Goal: Contribute content

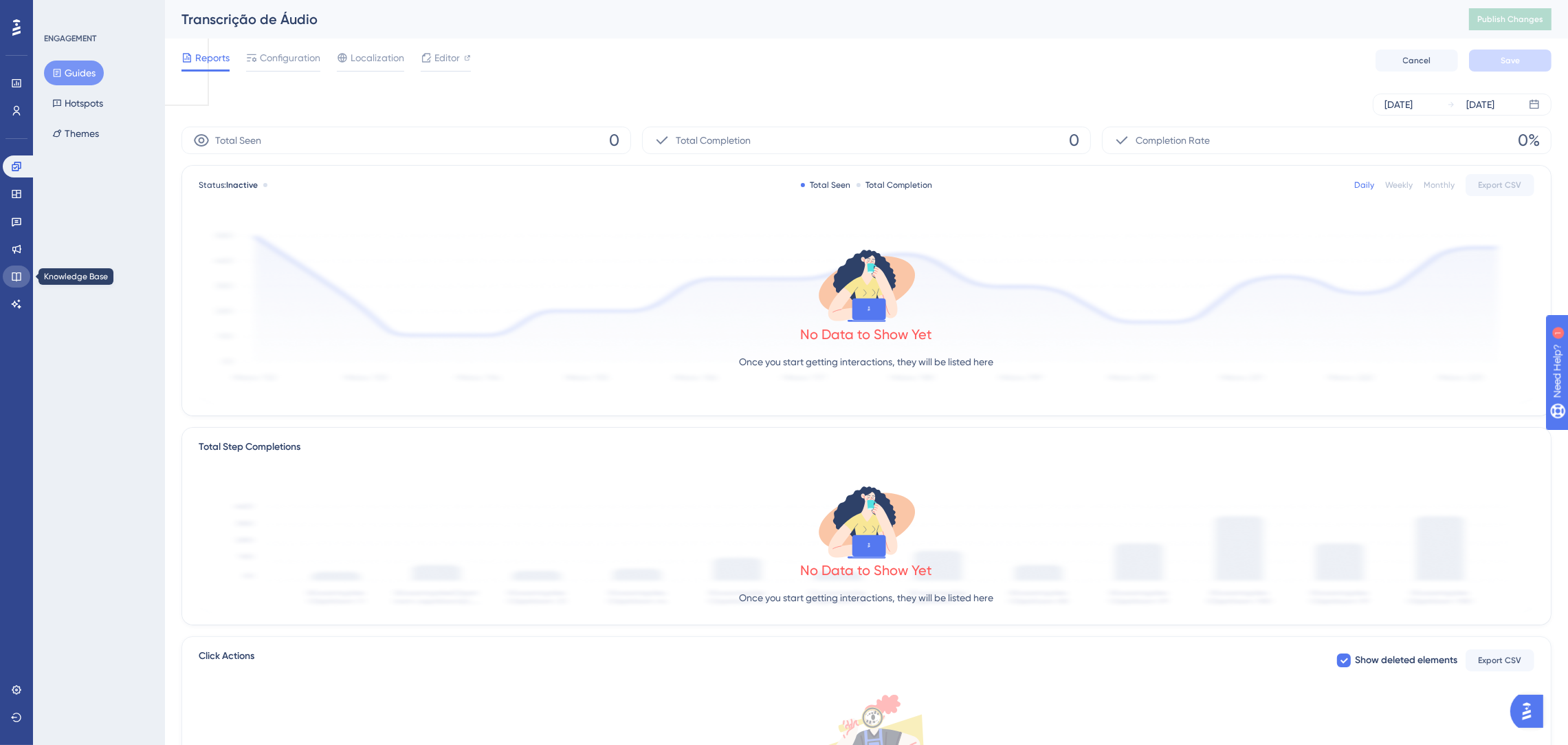
click at [10, 272] on link at bounding box center [16, 276] width 28 height 22
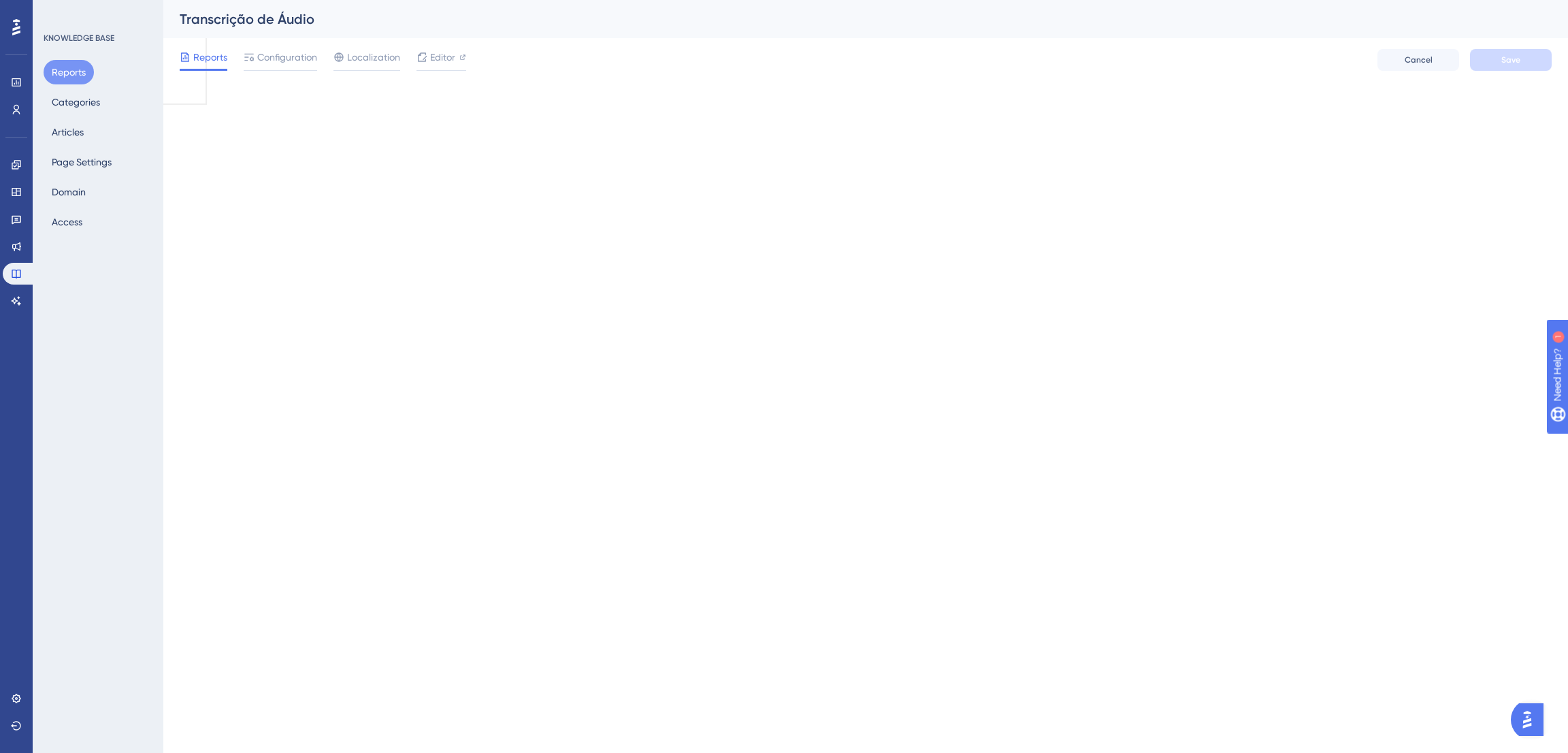
click at [11, 261] on div "Engagement Widgets Feedback Product Updates Knowledge Base AI Assistant" at bounding box center [16, 233] width 27 height 158
click at [78, 126] on div "✨ Save My Spot!✨" at bounding box center [786, 355] width 1568 height 753
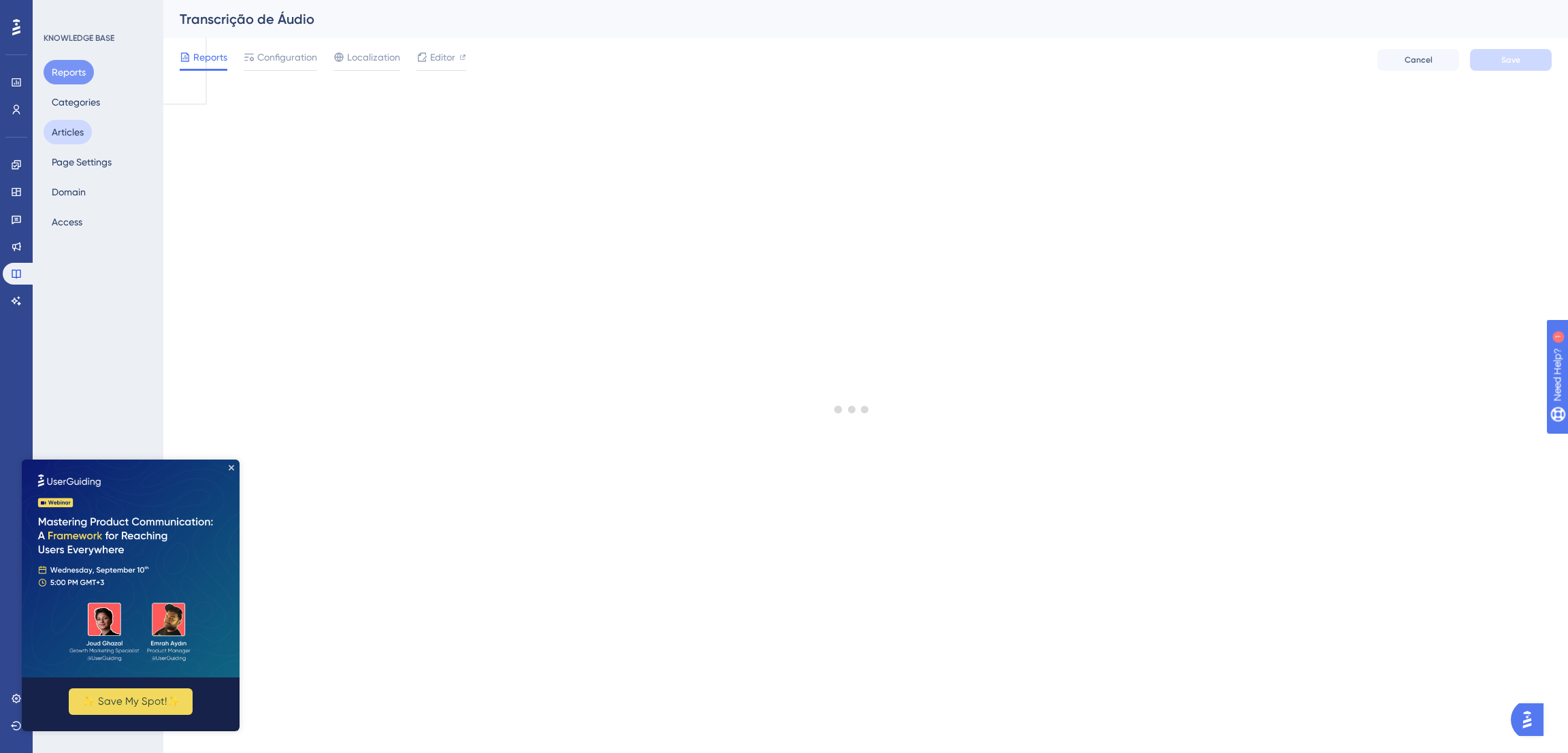
click at [78, 127] on button "Articles" at bounding box center [68, 132] width 48 height 24
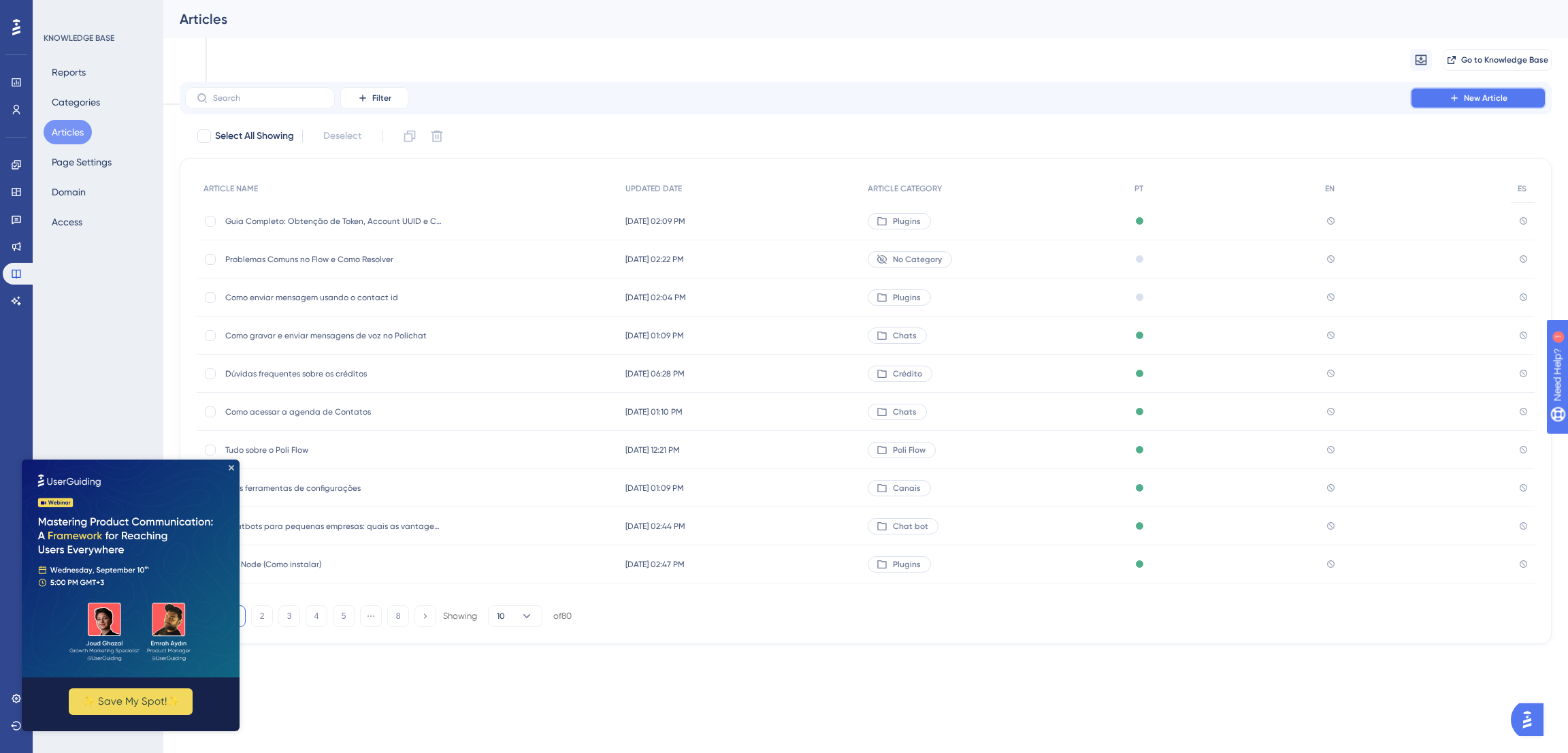
click at [1478, 98] on span "New Article" at bounding box center [1486, 98] width 44 height 11
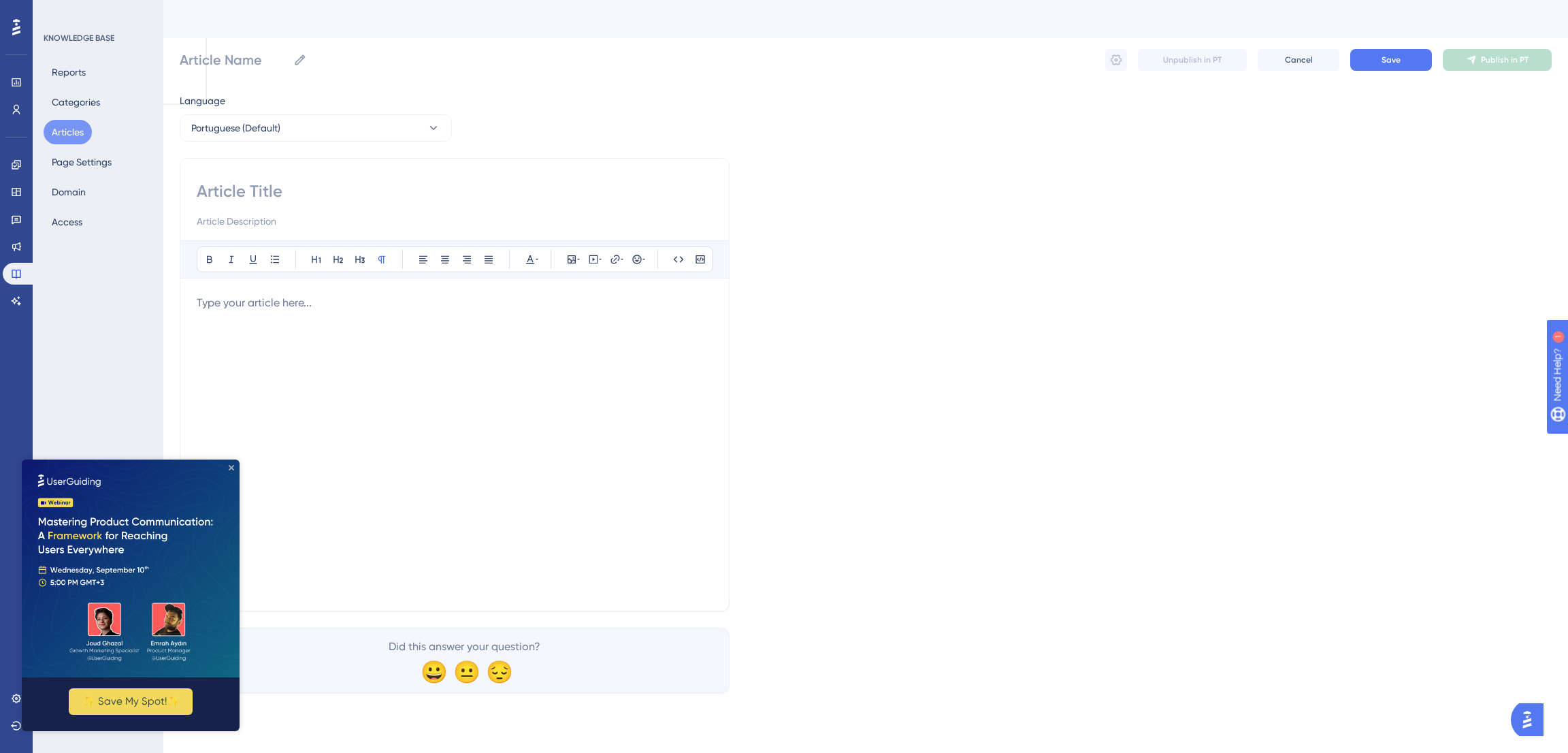
click at [230, 465] on icon "Close Preview" at bounding box center [231, 468] width 6 height 6
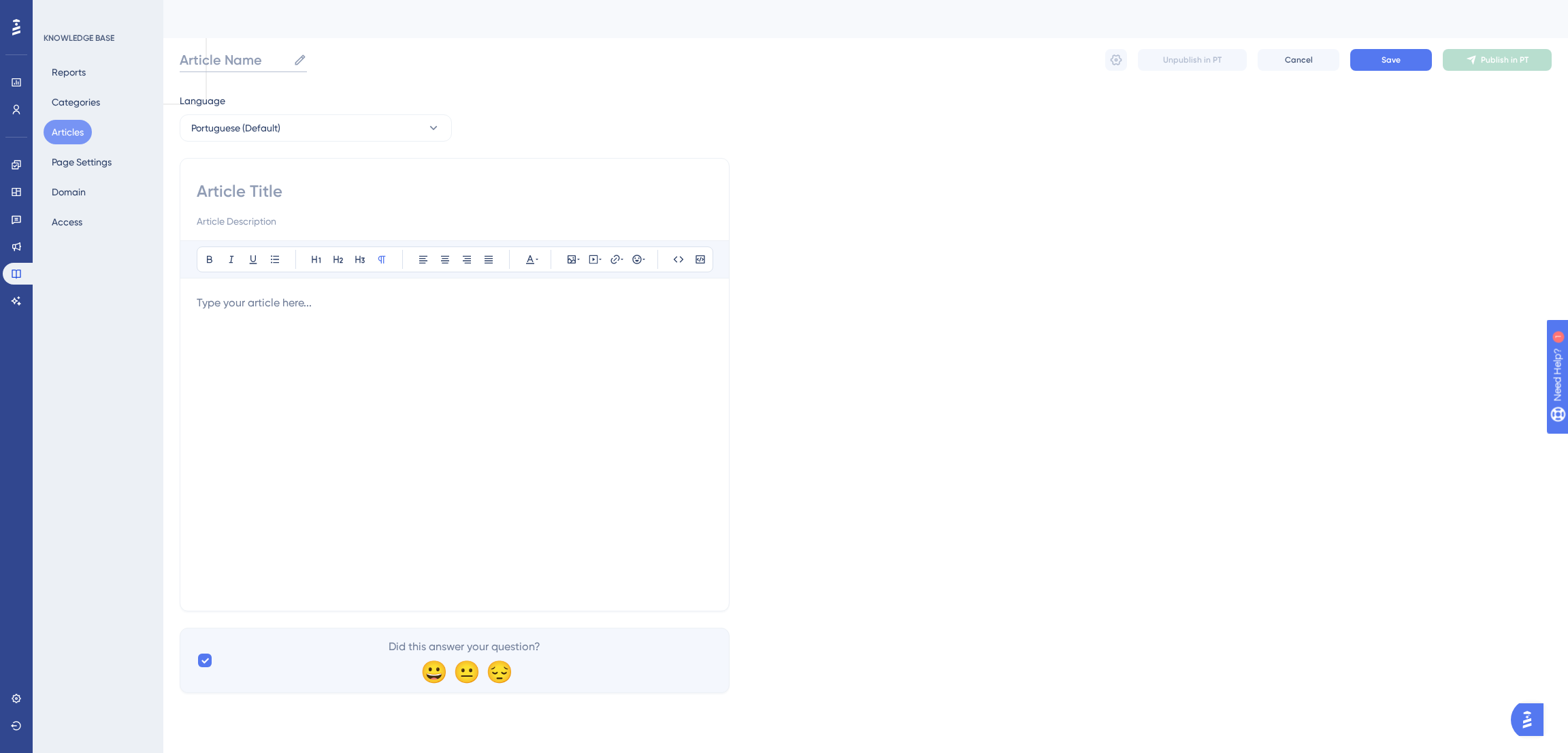
click at [228, 55] on input "Article Name" at bounding box center [234, 60] width 108 height 19
paste input "Como configurar e utilizar o campo Options no node do n8n"
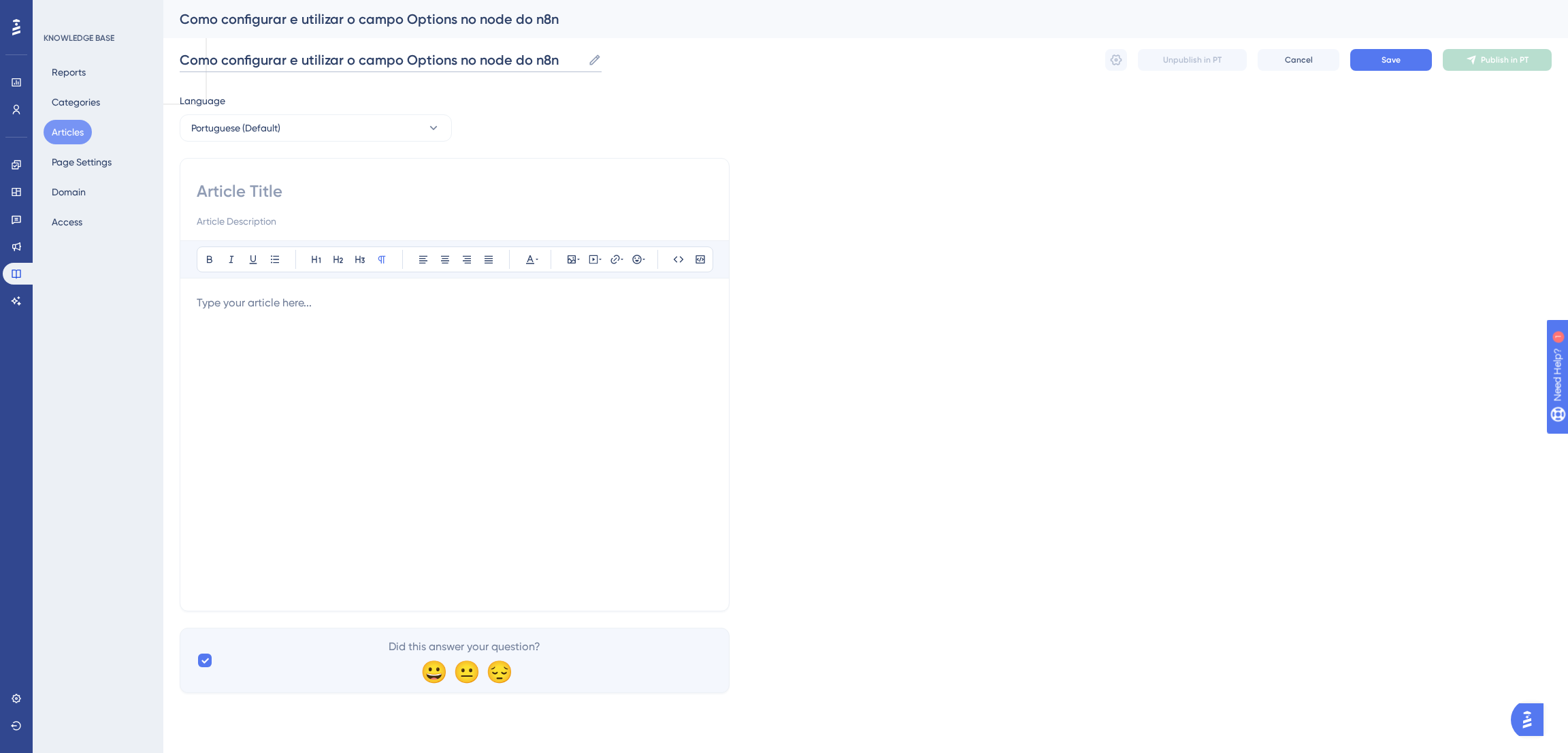
type input "Como configurar e utilizar o campo Options no node do n8n"
click at [620, 72] on div "Como configurar e utilizar o campo Options no node do n8n Como configurar e uti…" at bounding box center [865, 60] width 1372 height 44
click at [1393, 67] on button "Save" at bounding box center [1391, 60] width 81 height 22
click at [337, 193] on input at bounding box center [454, 191] width 516 height 22
paste input "Como configurar e utilizar o campo Options no node do n8n"
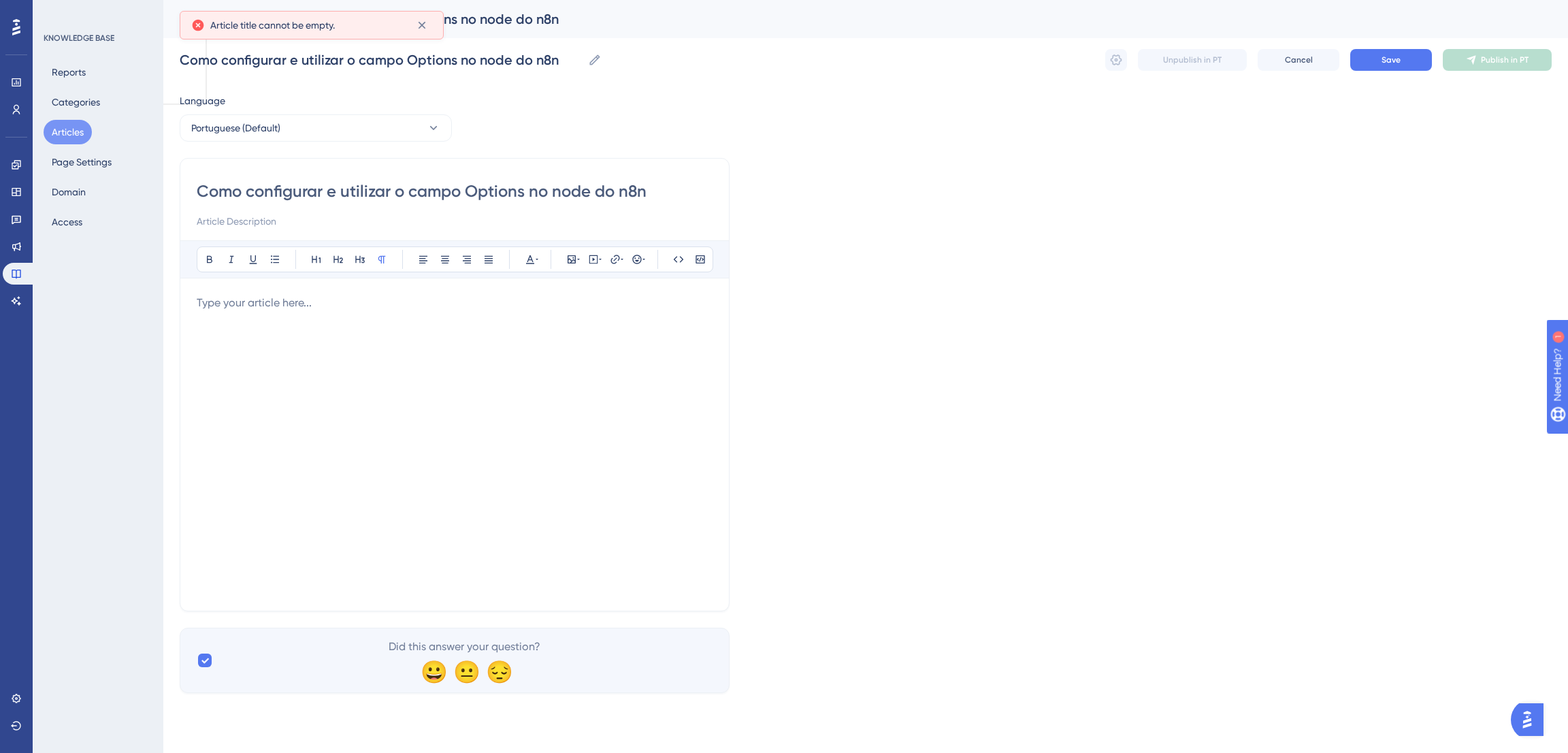
type input "Como configurar e utilizar o campo Options no node do n8n"
click at [1161, 173] on div "Language Portuguese (Default) Como configurar e utilizar o campo Options no nod…" at bounding box center [865, 393] width 1372 height 601
click at [1413, 59] on button "Save" at bounding box center [1391, 60] width 81 height 22
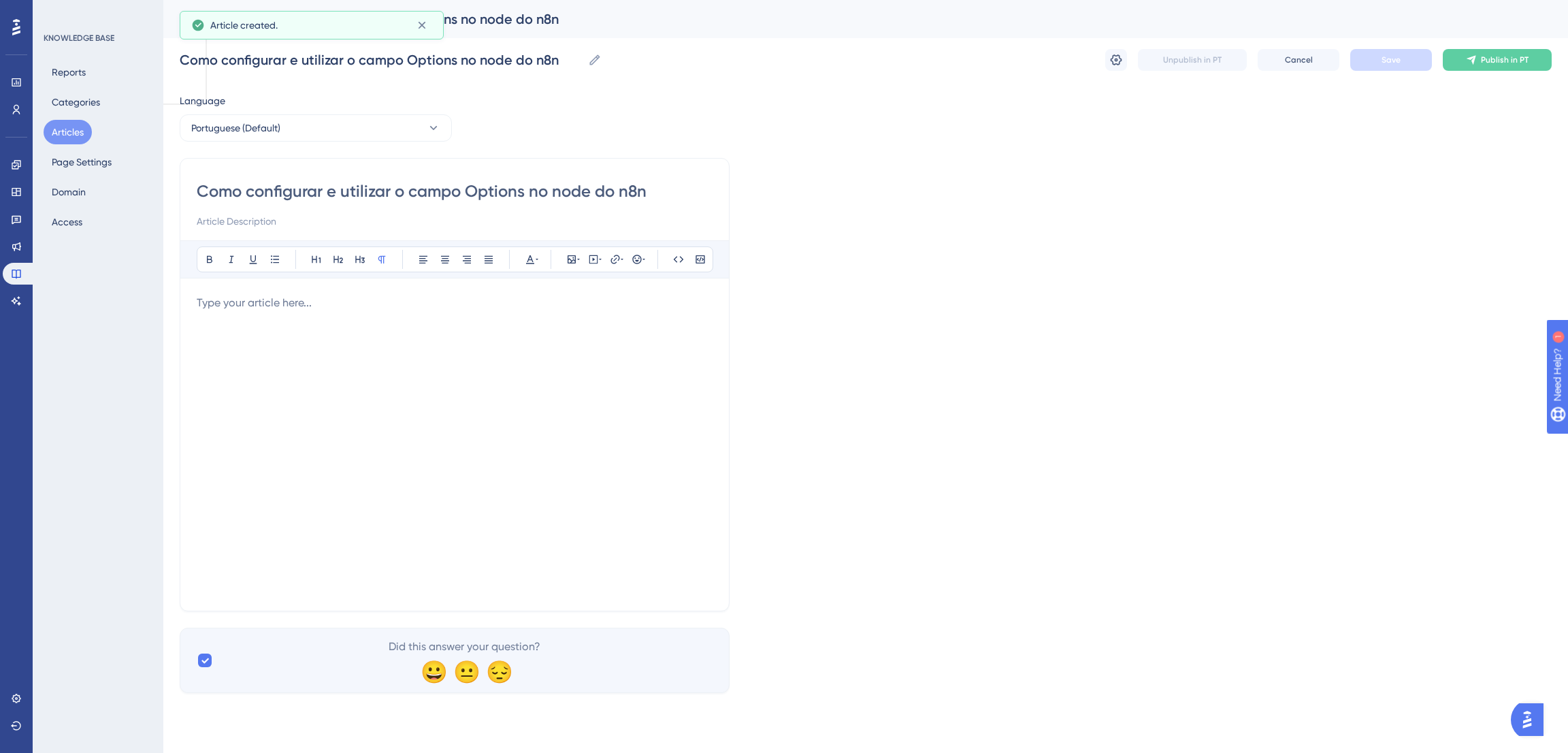
click at [291, 301] on p at bounding box center [454, 303] width 516 height 16
click at [316, 323] on div at bounding box center [454, 445] width 516 height 300
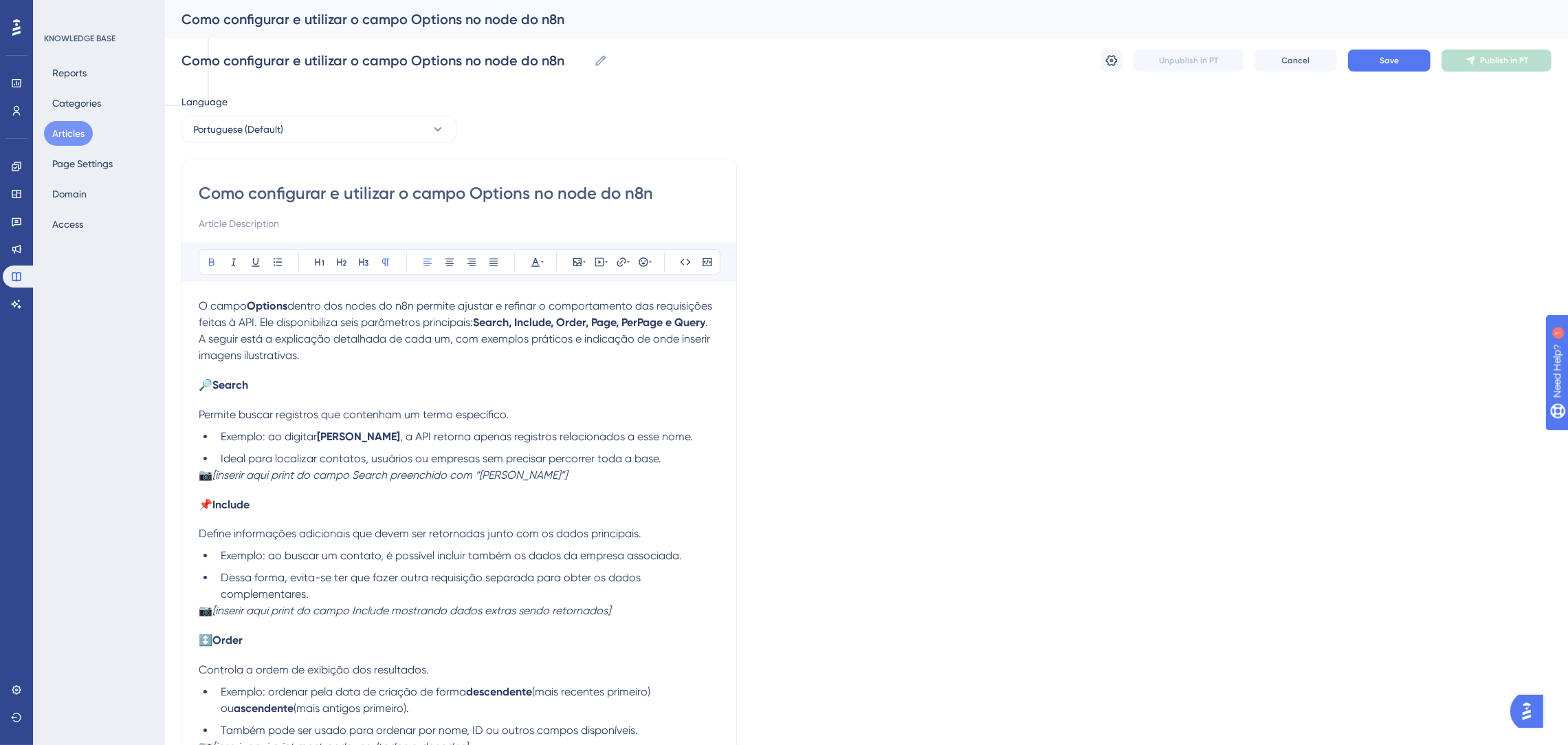
click at [323, 366] on div "O campo Options dentro dos nodes do n8n permite ajustar e refinar o comportamen…" at bounding box center [459, 721] width 521 height 848
drag, startPoint x: 542, startPoint y: 483, endPoint x: 185, endPoint y: 484, distance: 357.0
click at [185, 484] on div "Como configurar e utilizar o campo Options no node do n8n Bold Italic Underline…" at bounding box center [459, 661] width 555 height 1003
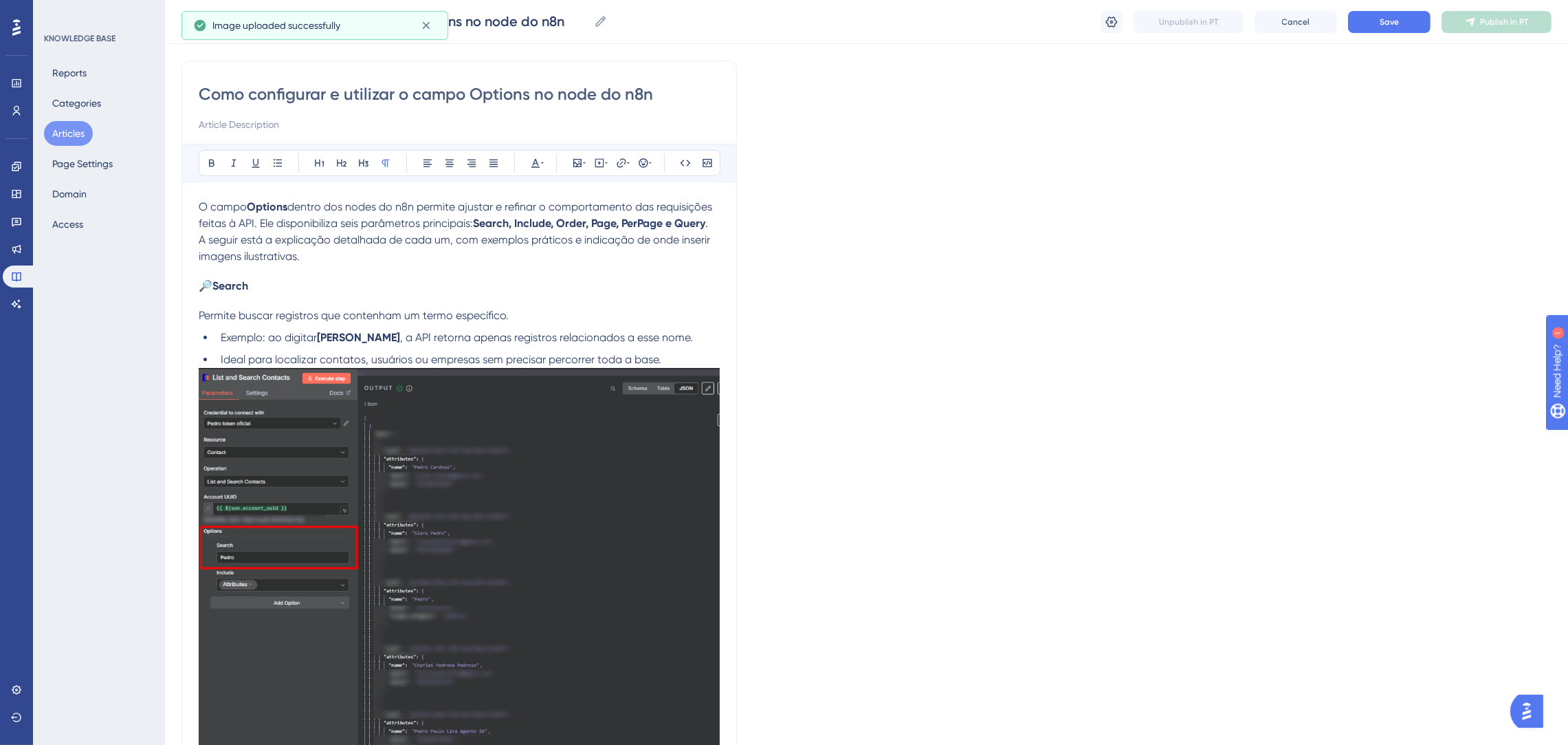
scroll to position [206, 0]
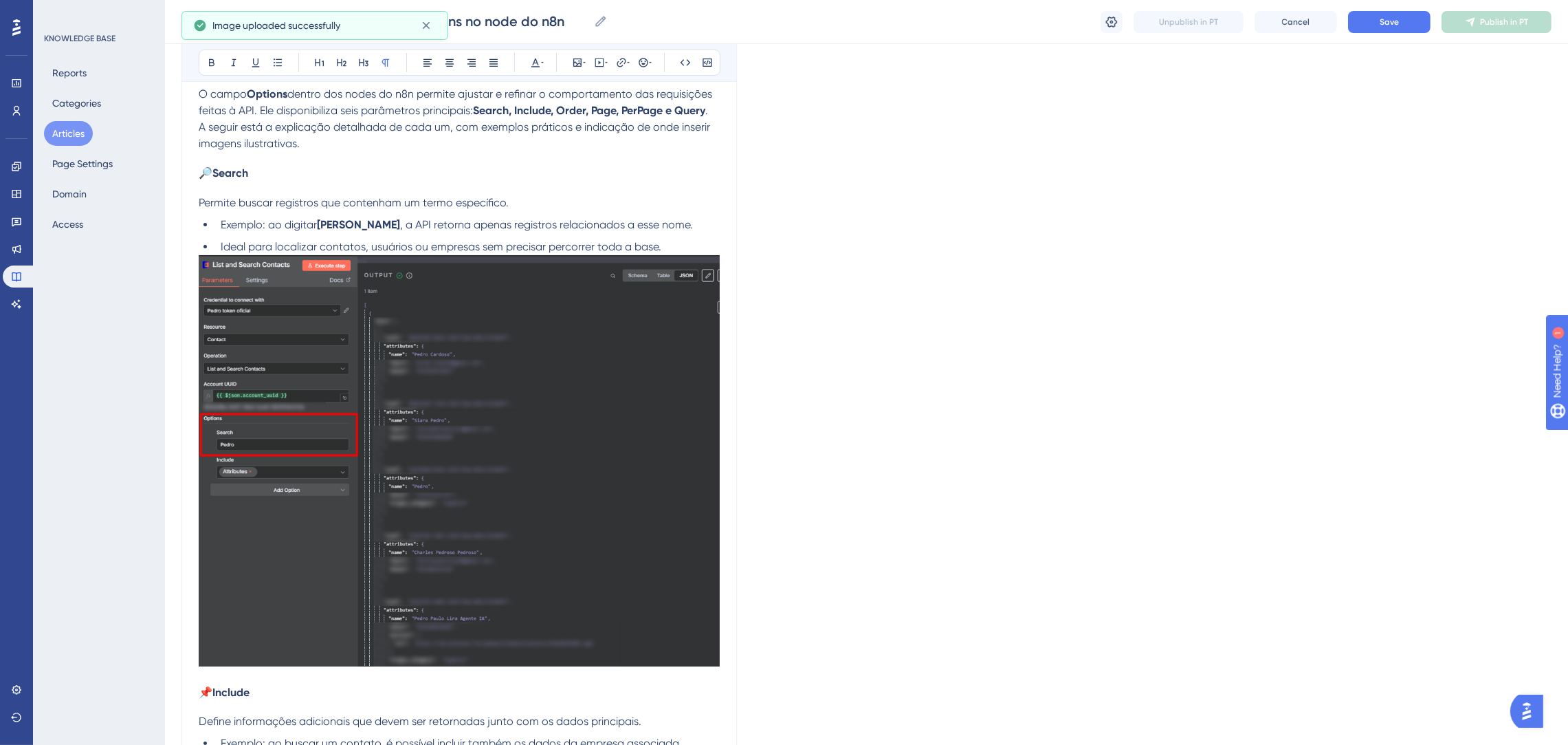
click at [659, 471] on img at bounding box center [459, 460] width 521 height 411
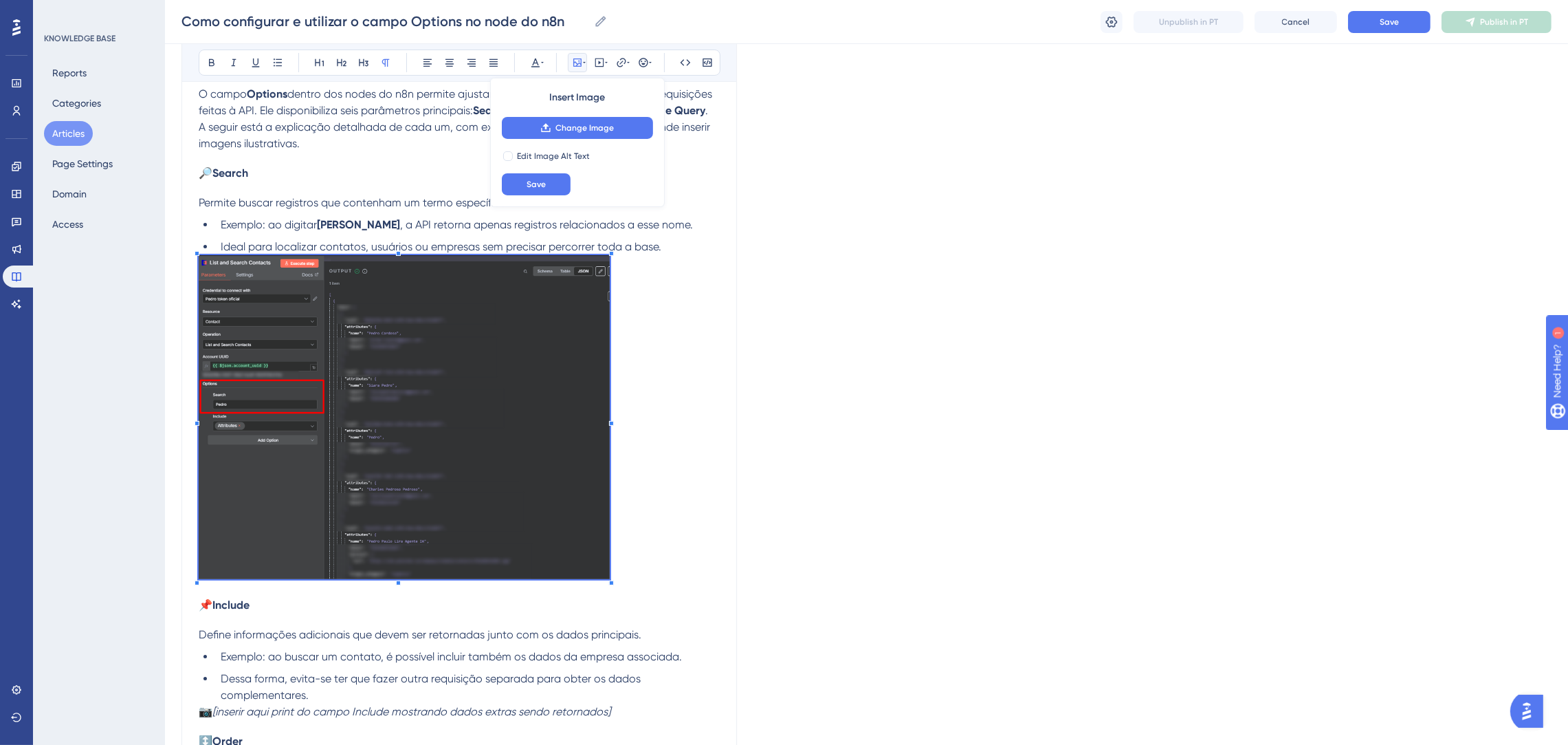
click at [609, 511] on p at bounding box center [459, 419] width 521 height 330
click at [684, 350] on p at bounding box center [459, 419] width 521 height 330
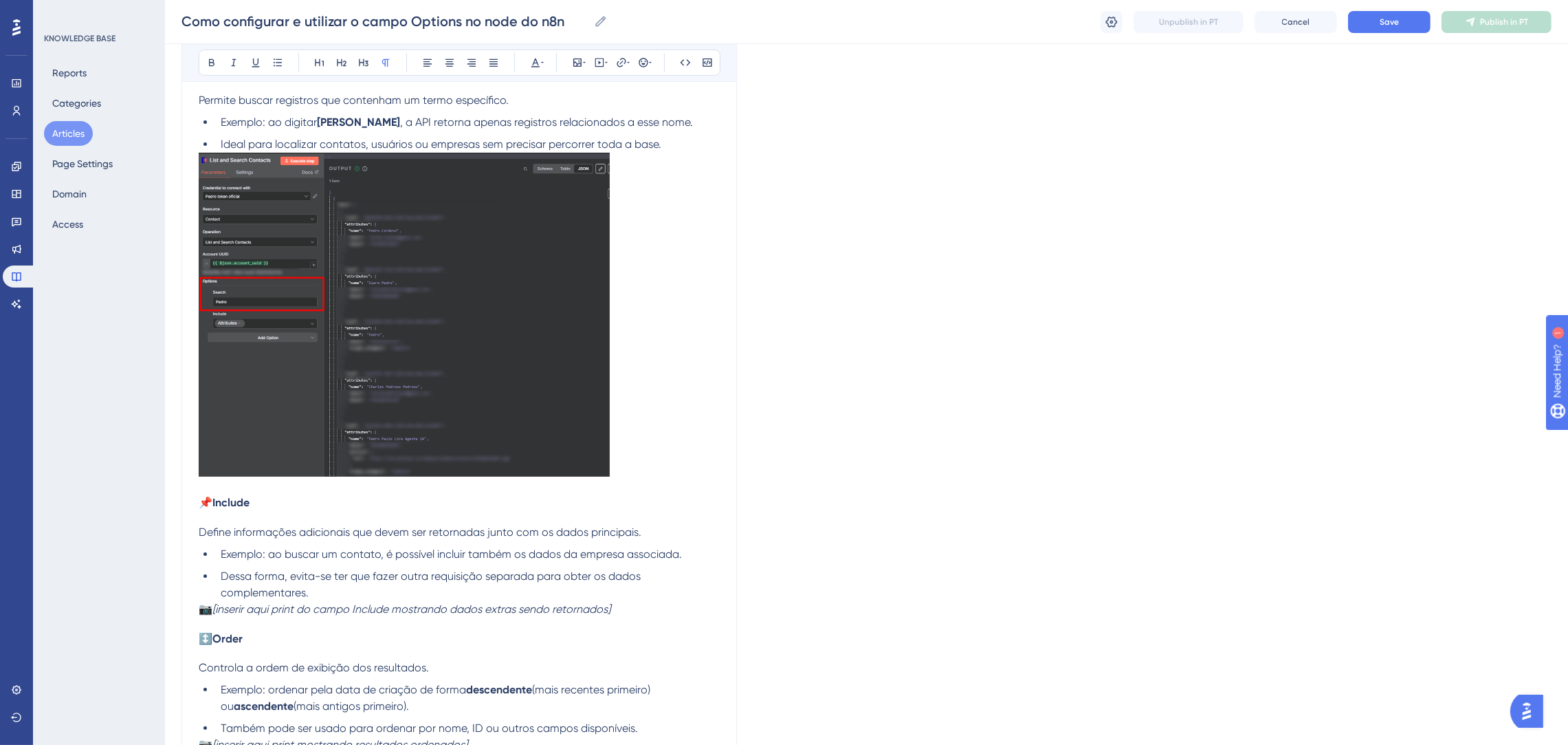
scroll to position [618, 0]
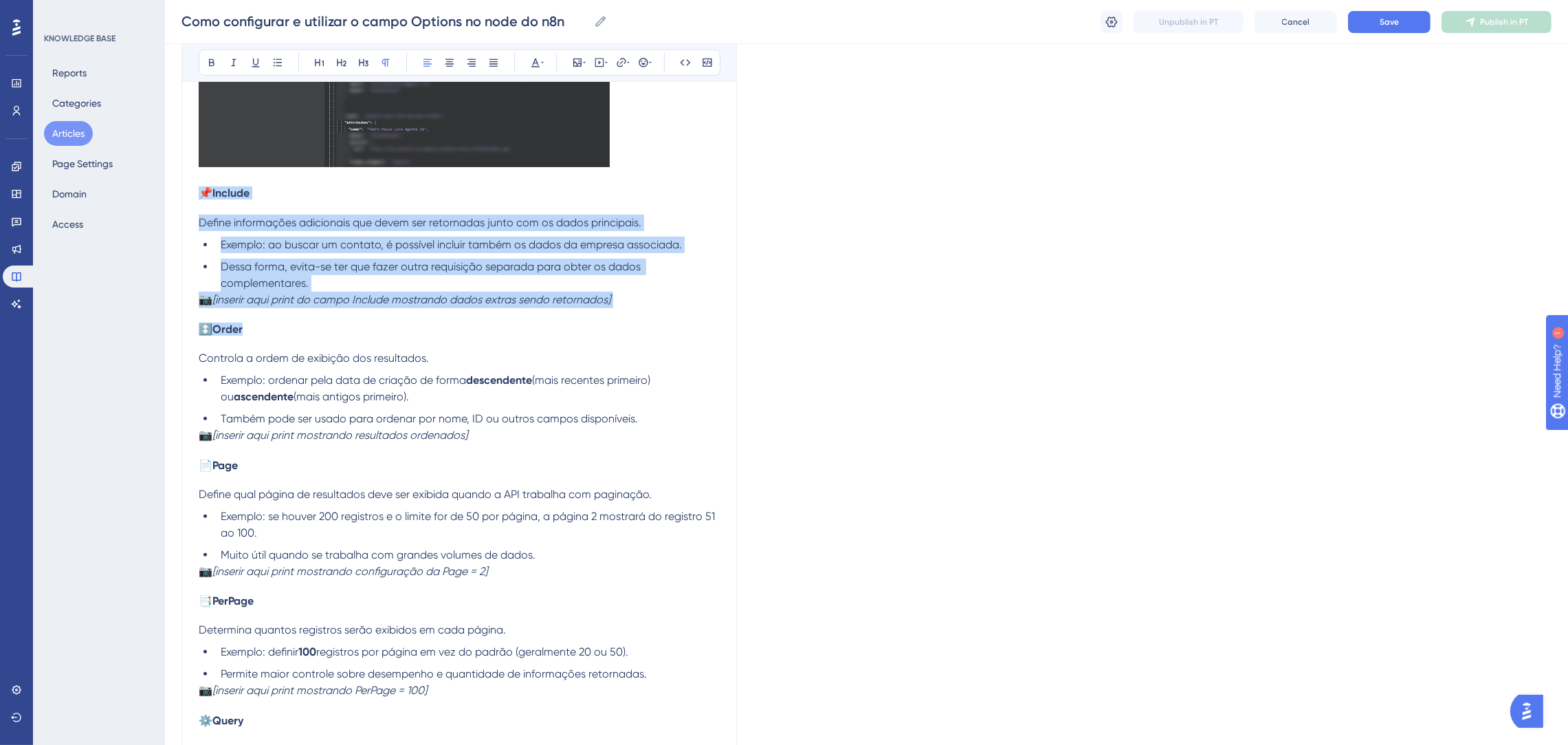
drag, startPoint x: 647, startPoint y: 313, endPoint x: 155, endPoint y: 195, distance: 506.0
click at [165, 195] on div "Performance Users Engagement Widgets Feedback Product Updates Knowledge Base AI…" at bounding box center [867, 169] width 1403 height 1575
click at [278, 266] on span "Dessa forma, evita-se ter que fazer outra requisição separada para obter os dad…" at bounding box center [431, 274] width 422 height 29
drag, startPoint x: 609, startPoint y: 299, endPoint x: 167, endPoint y: 181, distance: 457.5
click at [167, 181] on div "Performance Users Engagement Widgets Feedback Product Updates Knowledge Base AI…" at bounding box center [867, 169] width 1403 height 1575
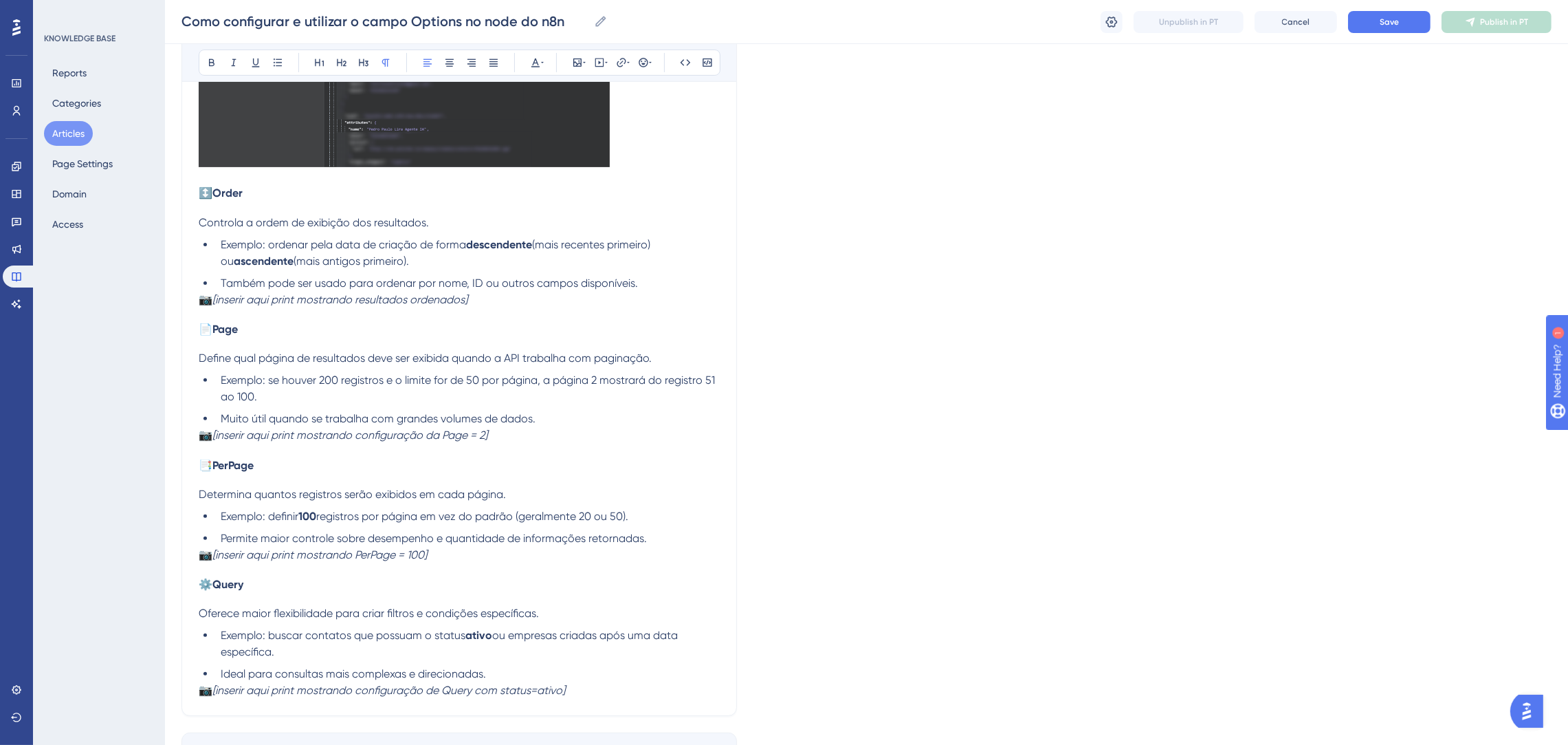
click at [217, 198] on strong "Order" at bounding box center [227, 193] width 30 height 13
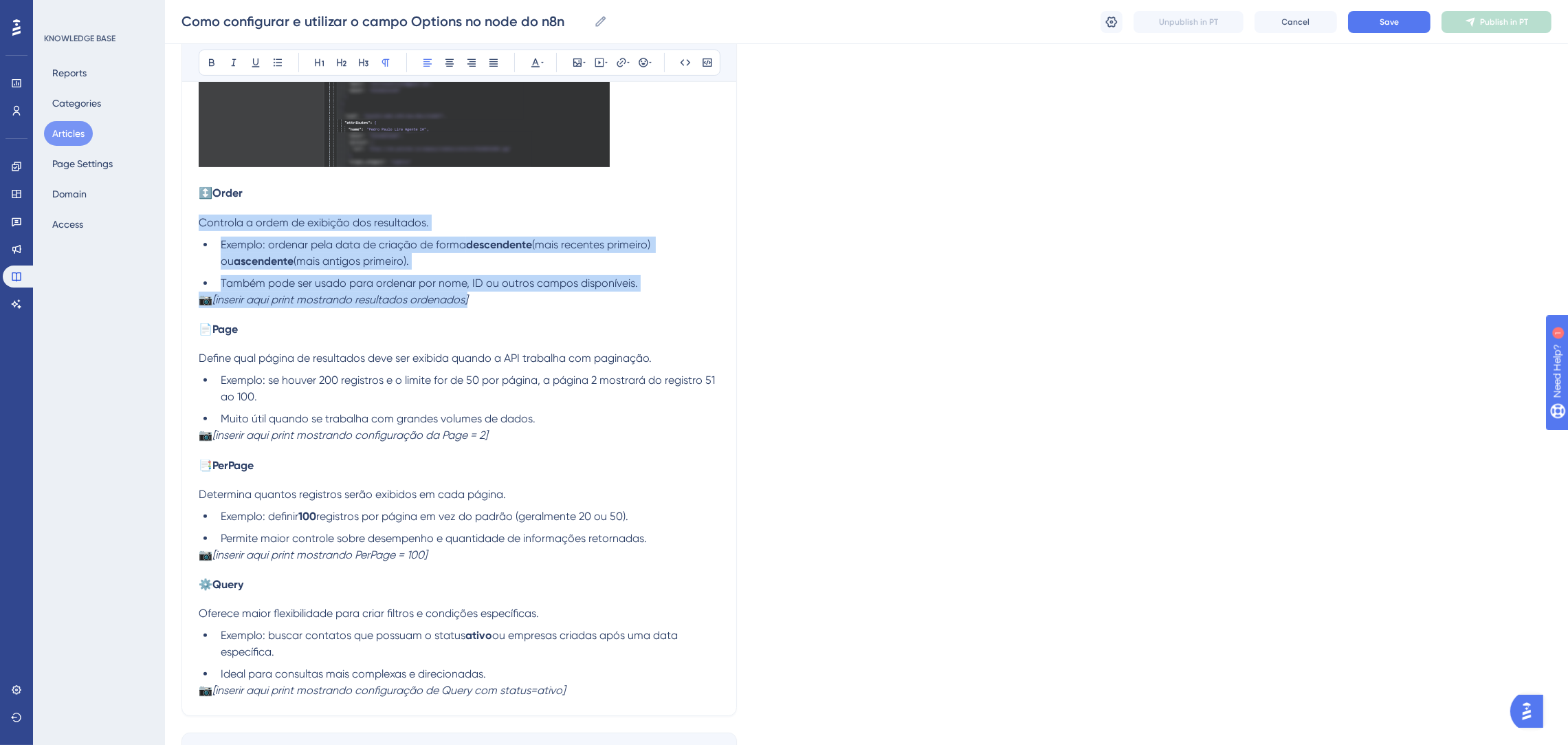
drag, startPoint x: 347, startPoint y: 274, endPoint x: 194, endPoint y: 232, distance: 158.7
click at [194, 232] on div "Como configurar e utilizar o campo Options no node do n8n Bold Italic Underline…" at bounding box center [459, 125] width 555 height 1180
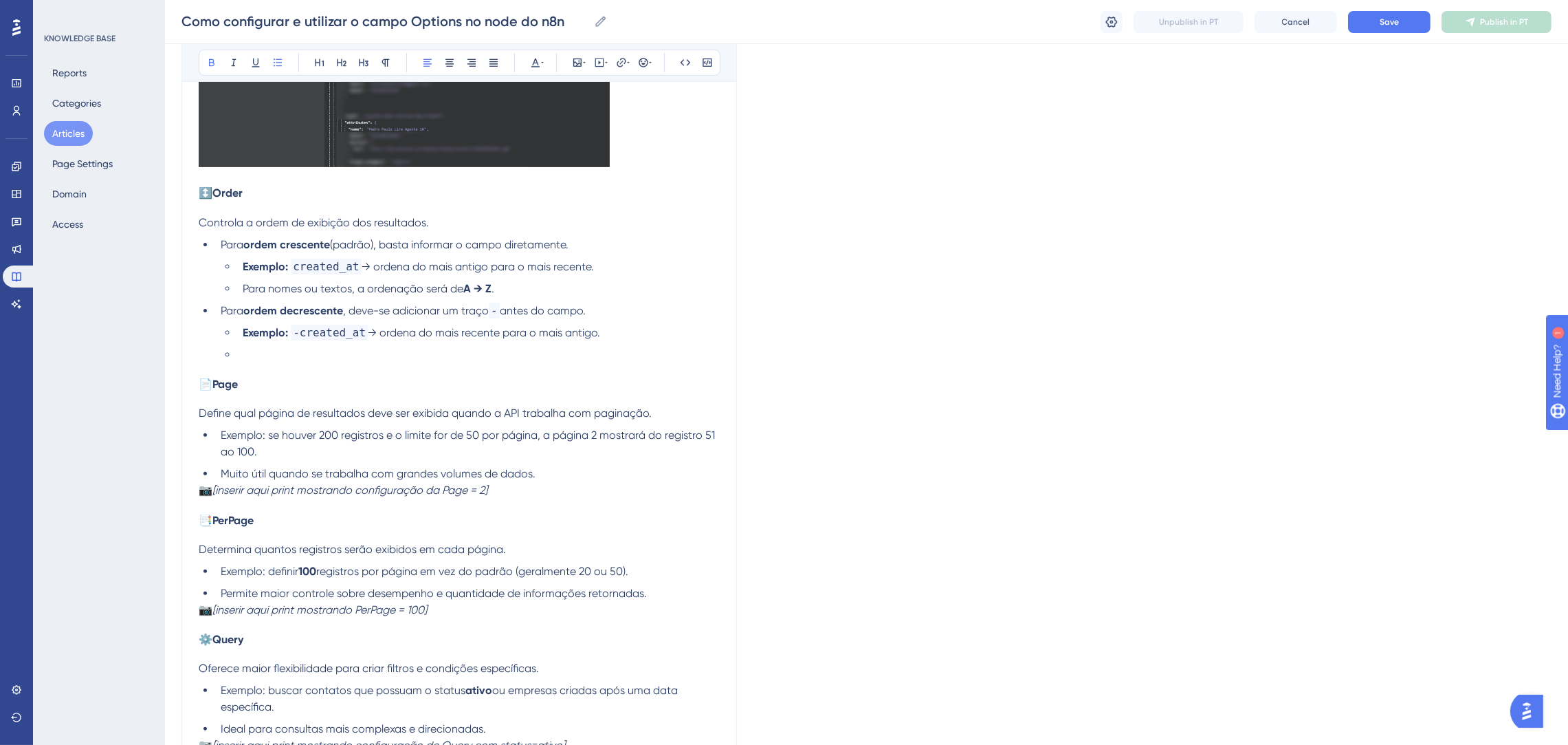
click at [299, 370] on div "O campo Options dentro dos nodes do n8n permite ajustar e refinar o comportamen…" at bounding box center [459, 214] width 521 height 1080
click at [295, 358] on li at bounding box center [478, 355] width 483 height 16
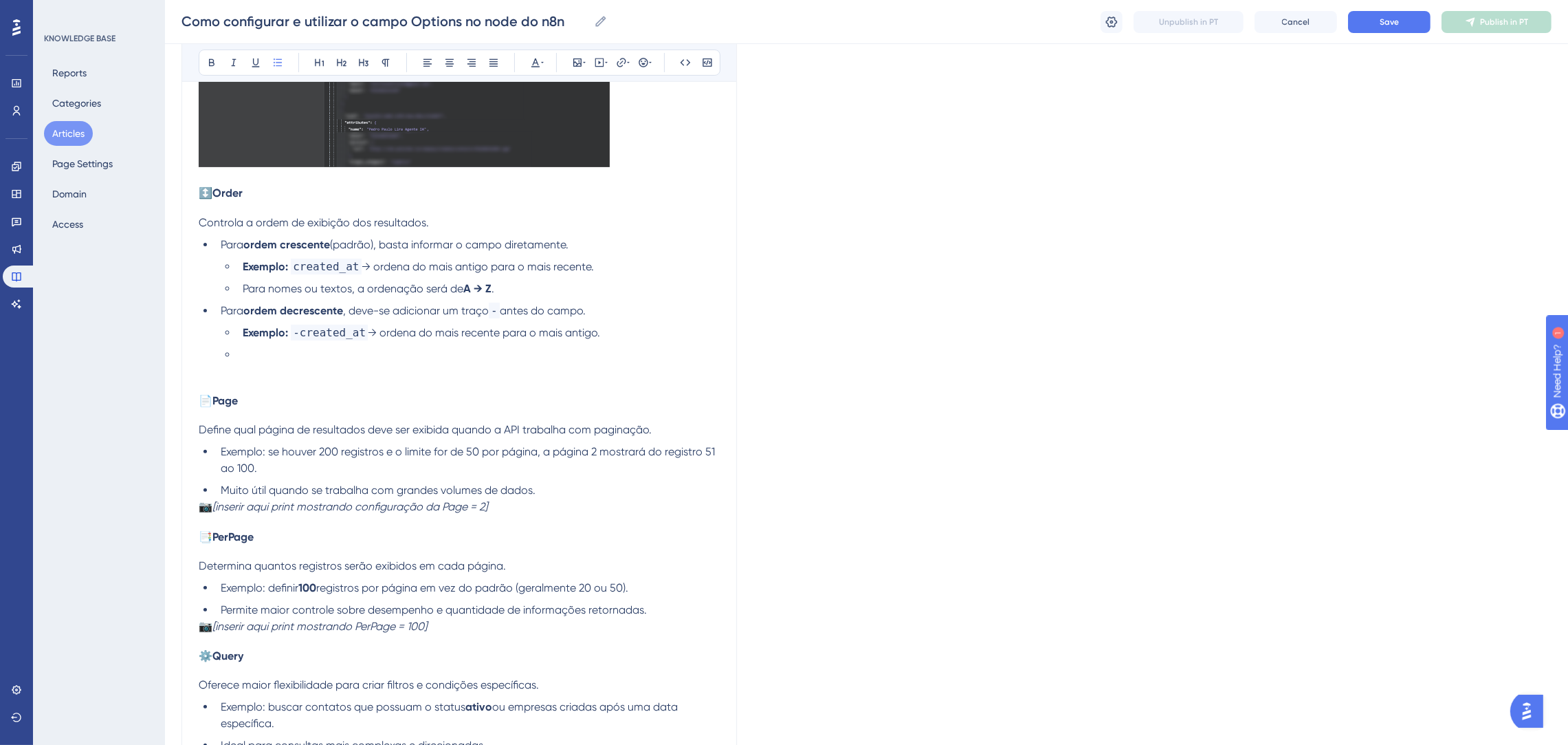
click at [286, 390] on div "O campo Options dentro dos nodes do n8n permite ajustar e refinar o comportamen…" at bounding box center [459, 222] width 521 height 1096
click at [286, 375] on li at bounding box center [478, 363] width 483 height 33
click at [212, 195] on span "↕️" at bounding box center [205, 193] width 14 height 13
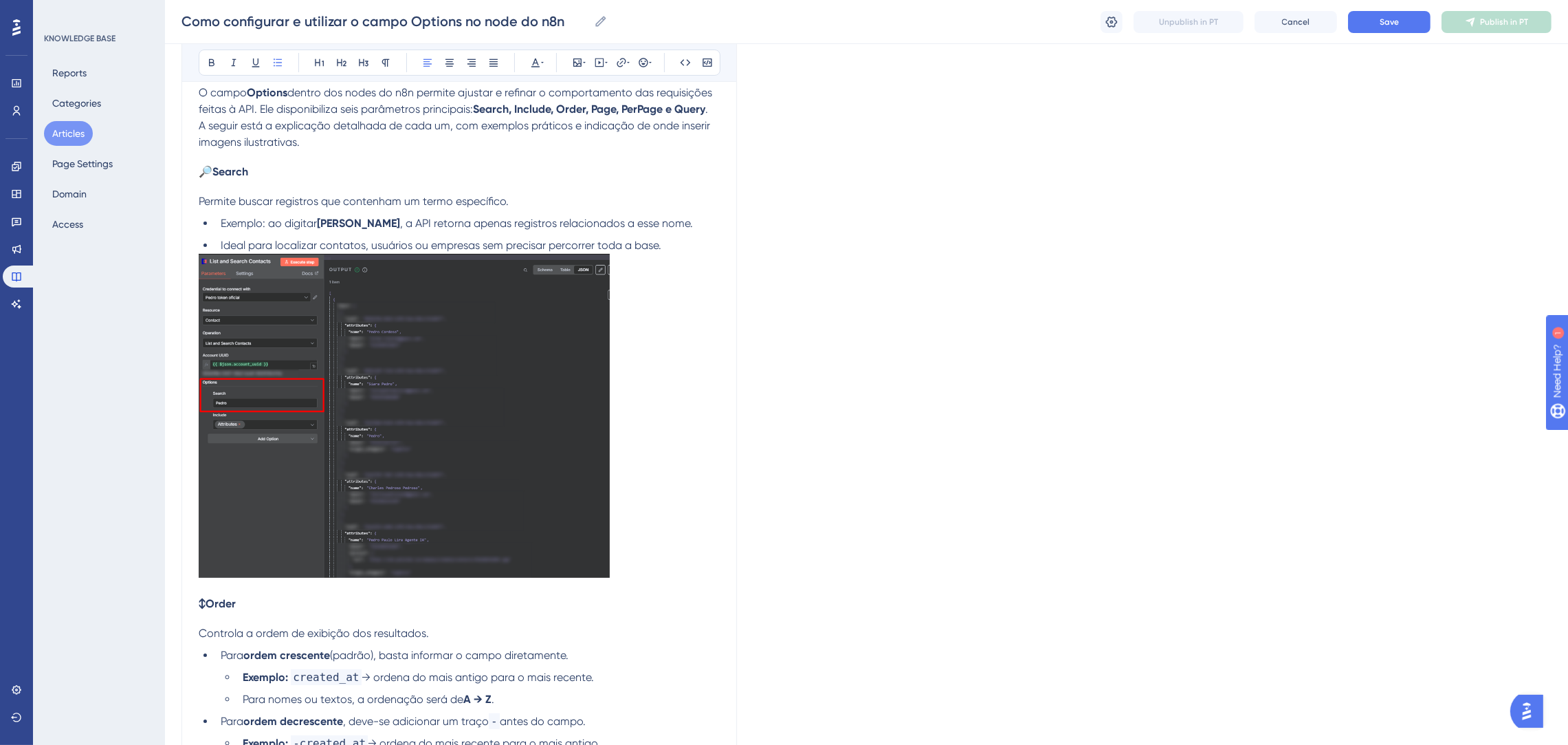
scroll to position [206, 0]
click at [209, 177] on span "🔎" at bounding box center [205, 173] width 14 height 13
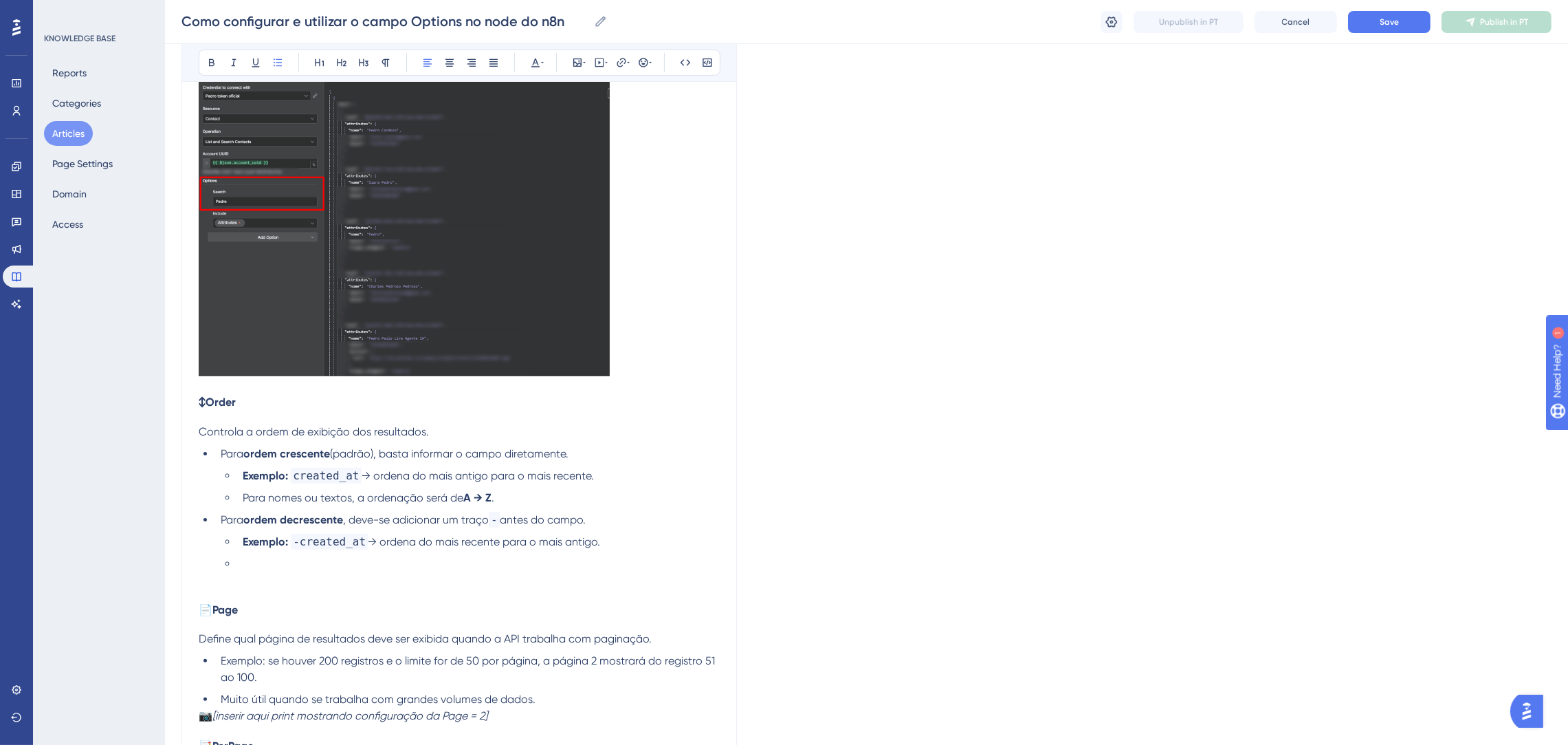
scroll to position [413, 0]
click at [207, 397] on strong "Order" at bounding box center [221, 398] width 30 height 13
click at [211, 607] on span "📄" at bounding box center [205, 607] width 14 height 13
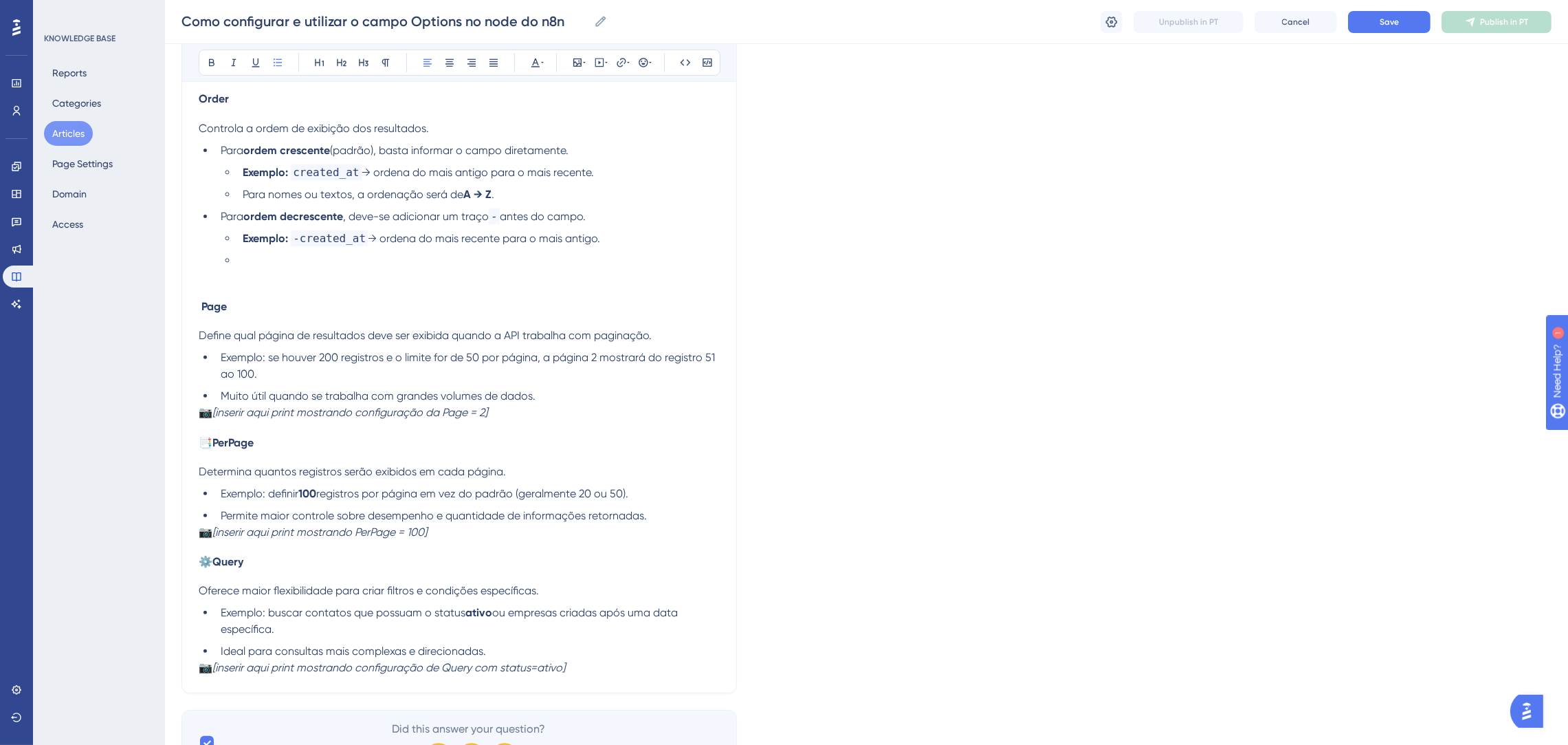
scroll to position [722, 0]
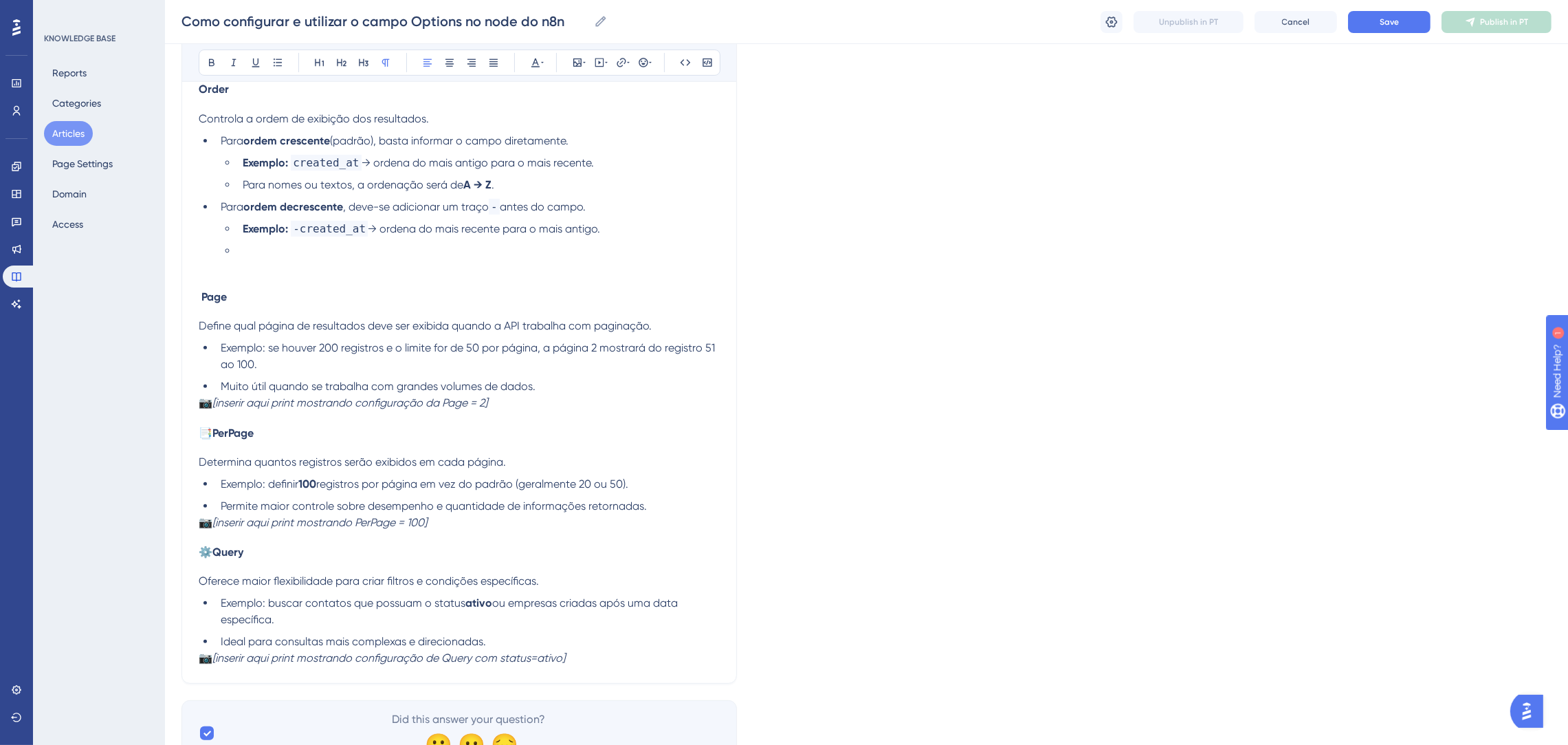
click at [212, 410] on span "📷" at bounding box center [205, 403] width 14 height 13
click at [210, 436] on span "📑" at bounding box center [205, 433] width 14 height 13
click at [210, 554] on span "⚙️" at bounding box center [205, 552] width 14 height 13
click at [212, 664] on span "📷" at bounding box center [205, 658] width 14 height 13
click at [247, 512] on span "Permite maior controle sobre desempenho e quantidade de informações retornadas." at bounding box center [434, 506] width 426 height 13
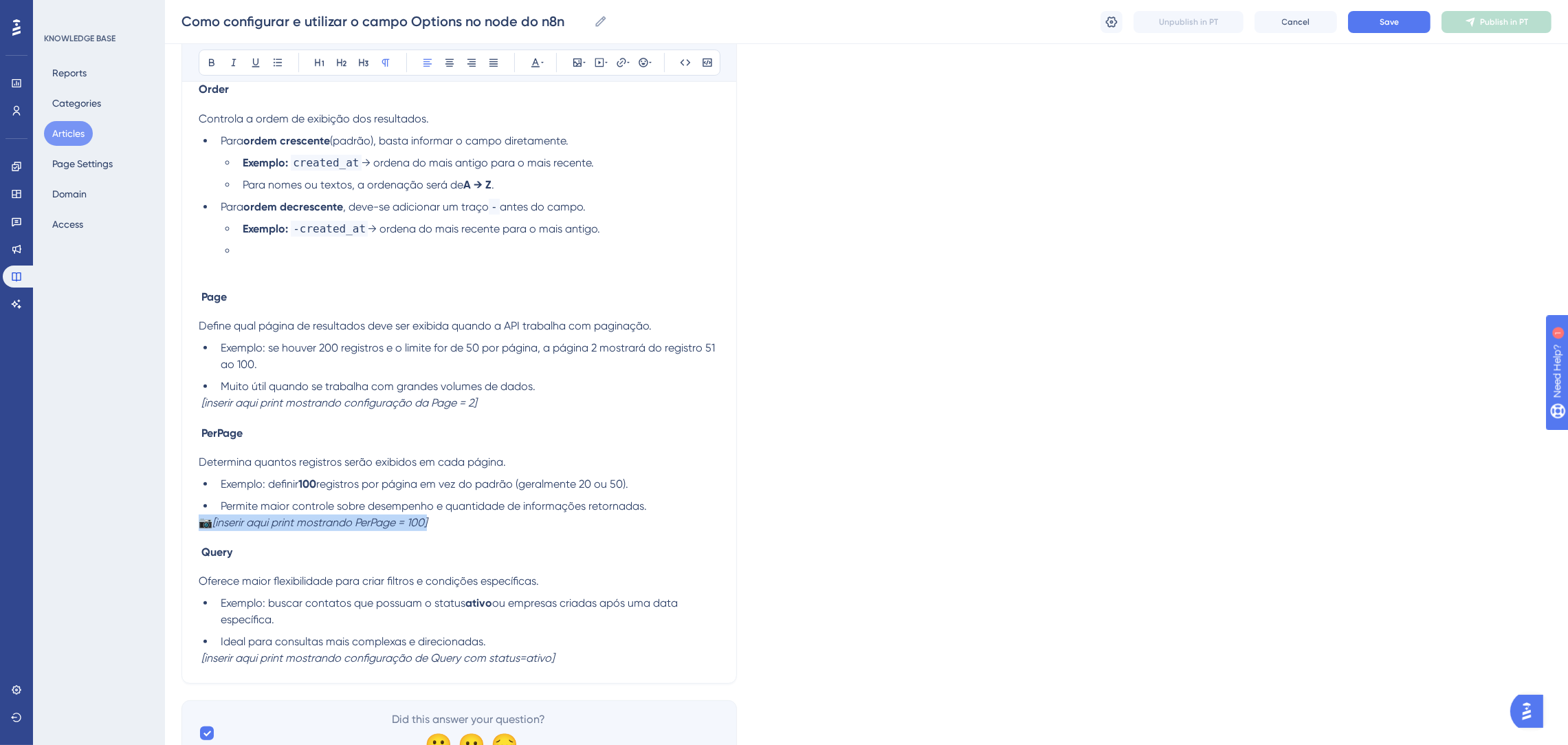
drag, startPoint x: 445, startPoint y: 522, endPoint x: 195, endPoint y: 526, distance: 250.0
click at [195, 526] on div "Como configurar e utilizar o campo Options no node do n8n Bold Italic Underline…" at bounding box center [459, 57] width 555 height 1251
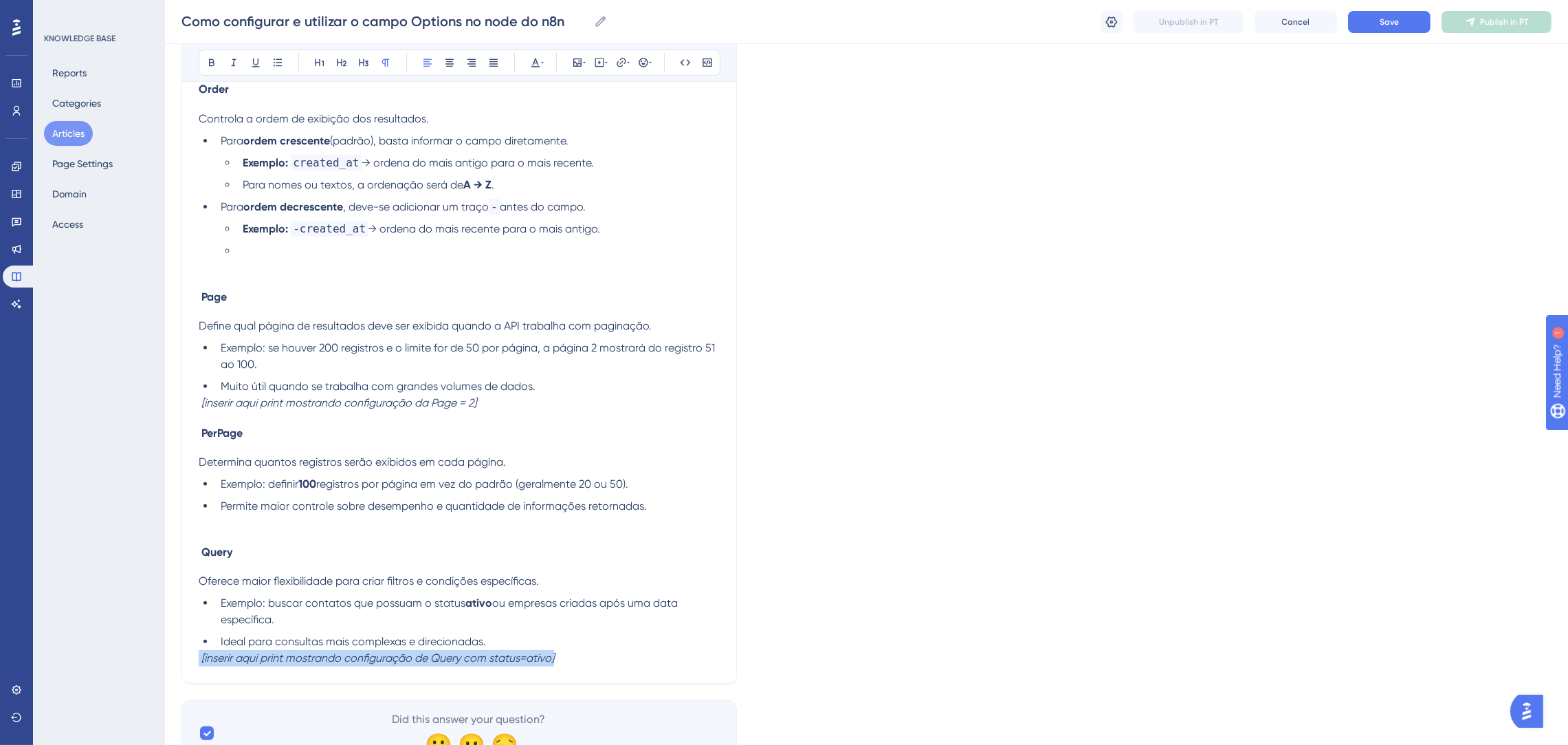
drag, startPoint x: 570, startPoint y: 660, endPoint x: 159, endPoint y: 664, distance: 411.0
click at [165, 664] on div "Performance Users Engagement Widgets Feedback Product Updates Knowledge Base AI…" at bounding box center [867, 33] width 1403 height 1510
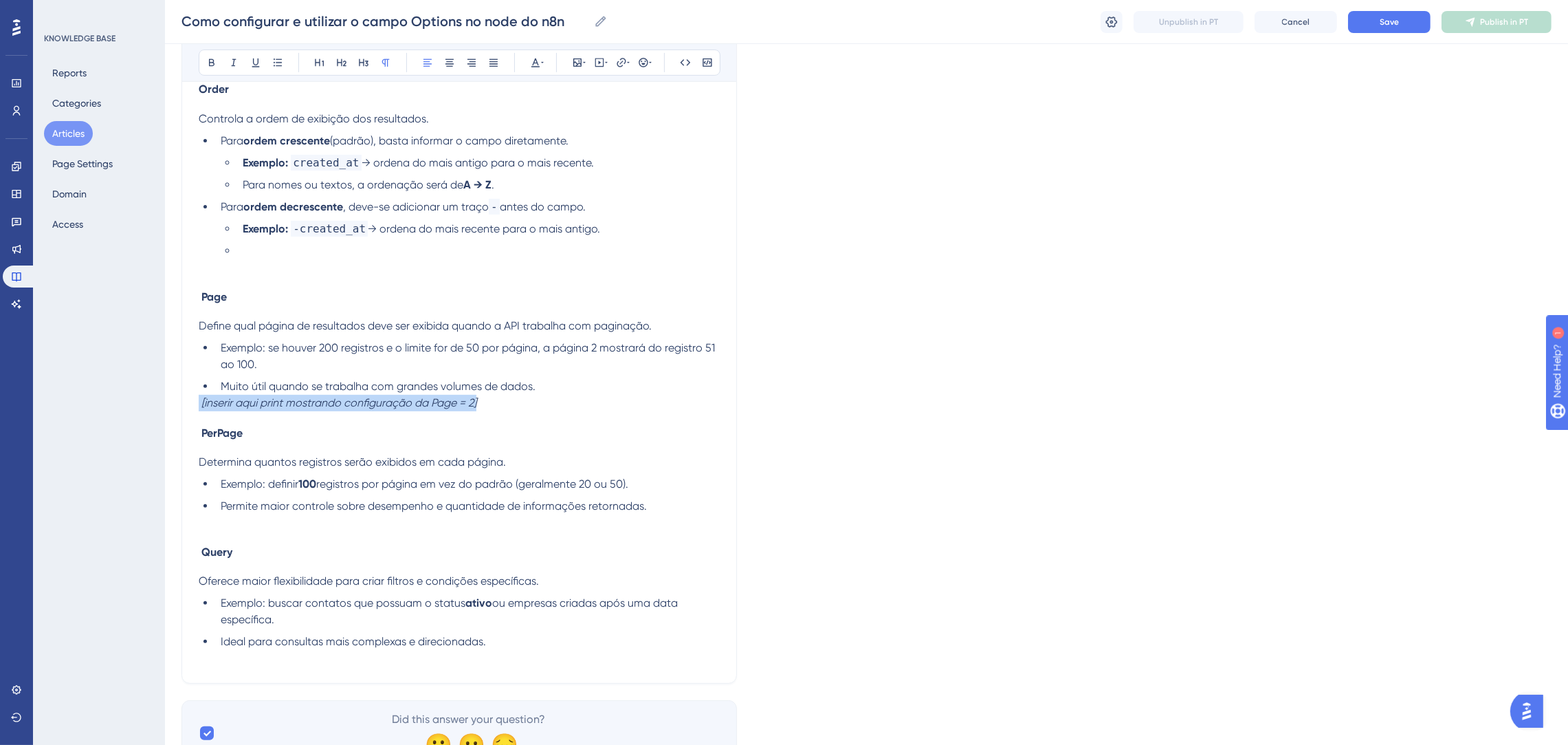
drag, startPoint x: 497, startPoint y: 406, endPoint x: 158, endPoint y: 406, distance: 339.0
click at [165, 406] on div "Performance Users Engagement Widgets Feedback Product Updates Knowledge Base AI…" at bounding box center [867, 33] width 1403 height 1510
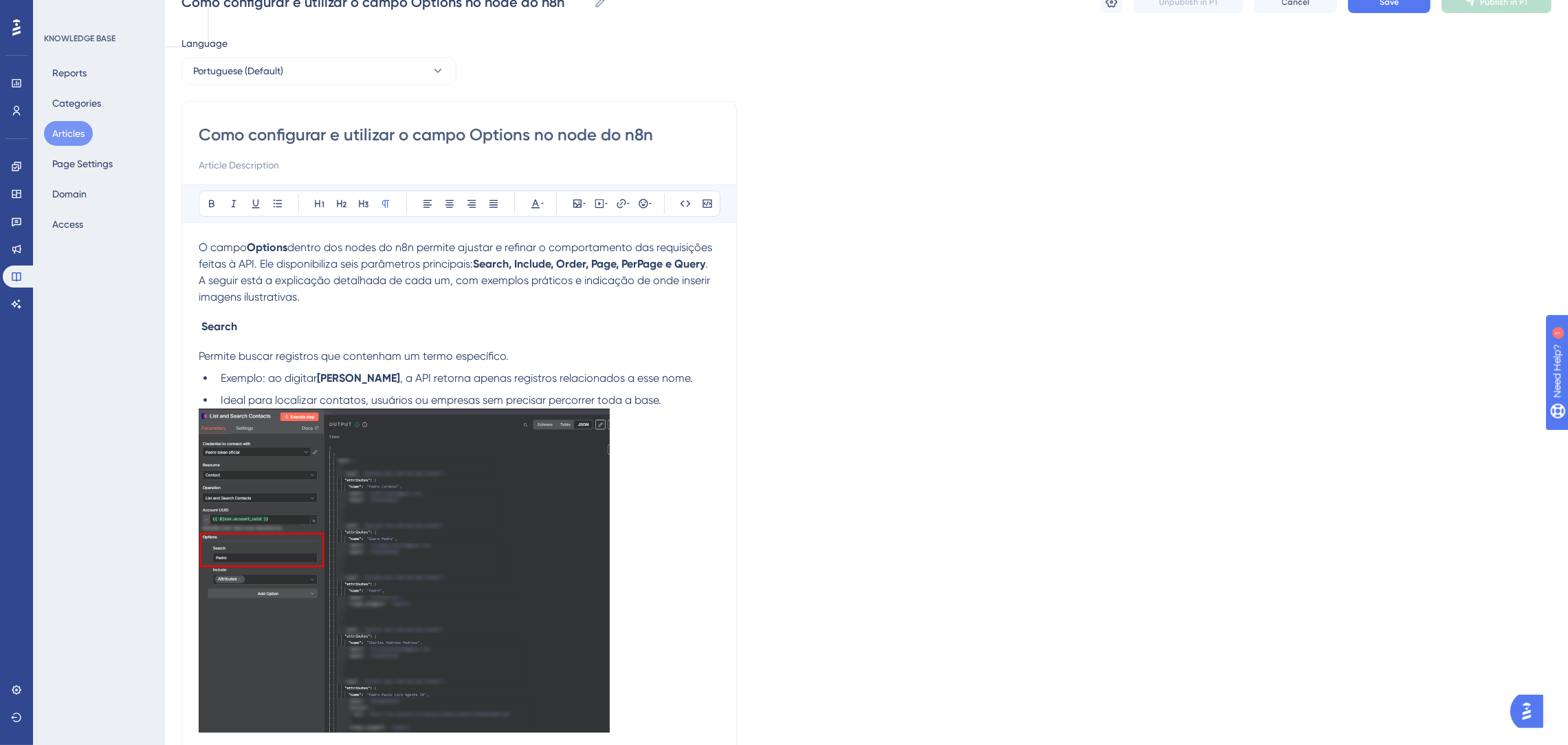
scroll to position [0, 0]
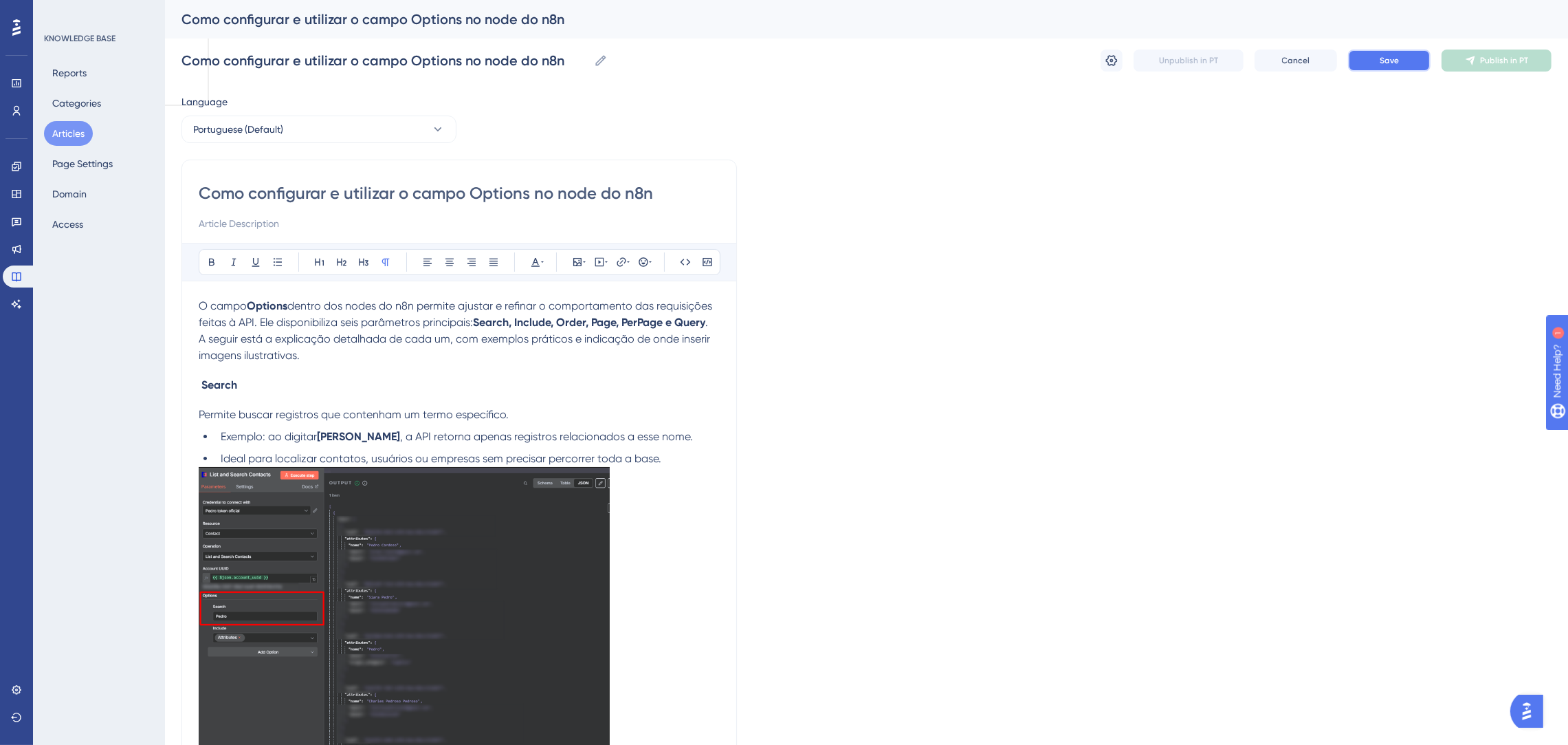
click at [1358, 58] on button "Save" at bounding box center [1388, 60] width 82 height 22
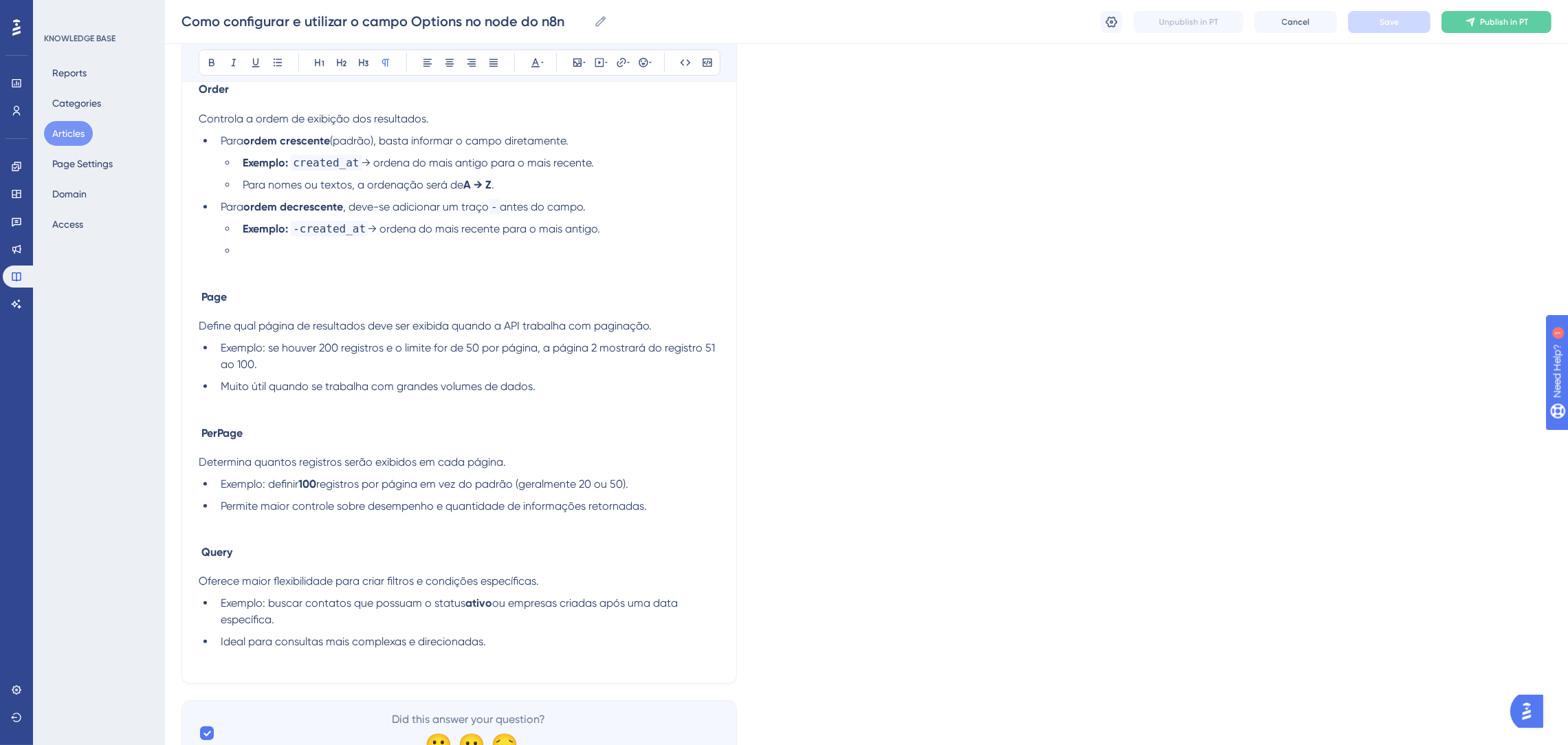
scroll to position [413, 0]
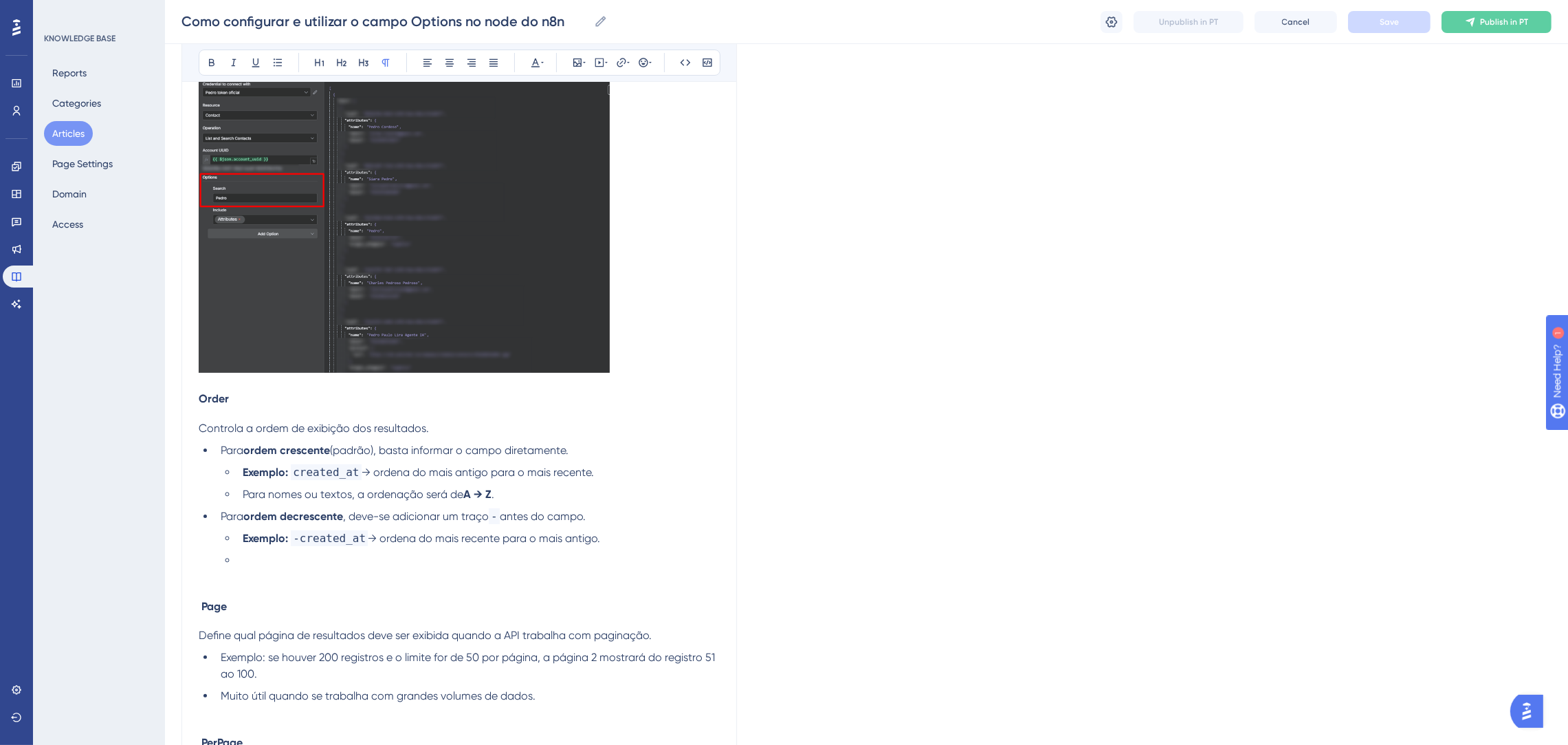
click at [312, 567] on li at bounding box center [478, 568] width 483 height 33
click at [304, 590] on div "O campo Options dentro dos nodes do n8n permite ajustar e refinar o comportamen…" at bounding box center [459, 427] width 521 height 1096
click at [264, 580] on li at bounding box center [478, 568] width 483 height 33
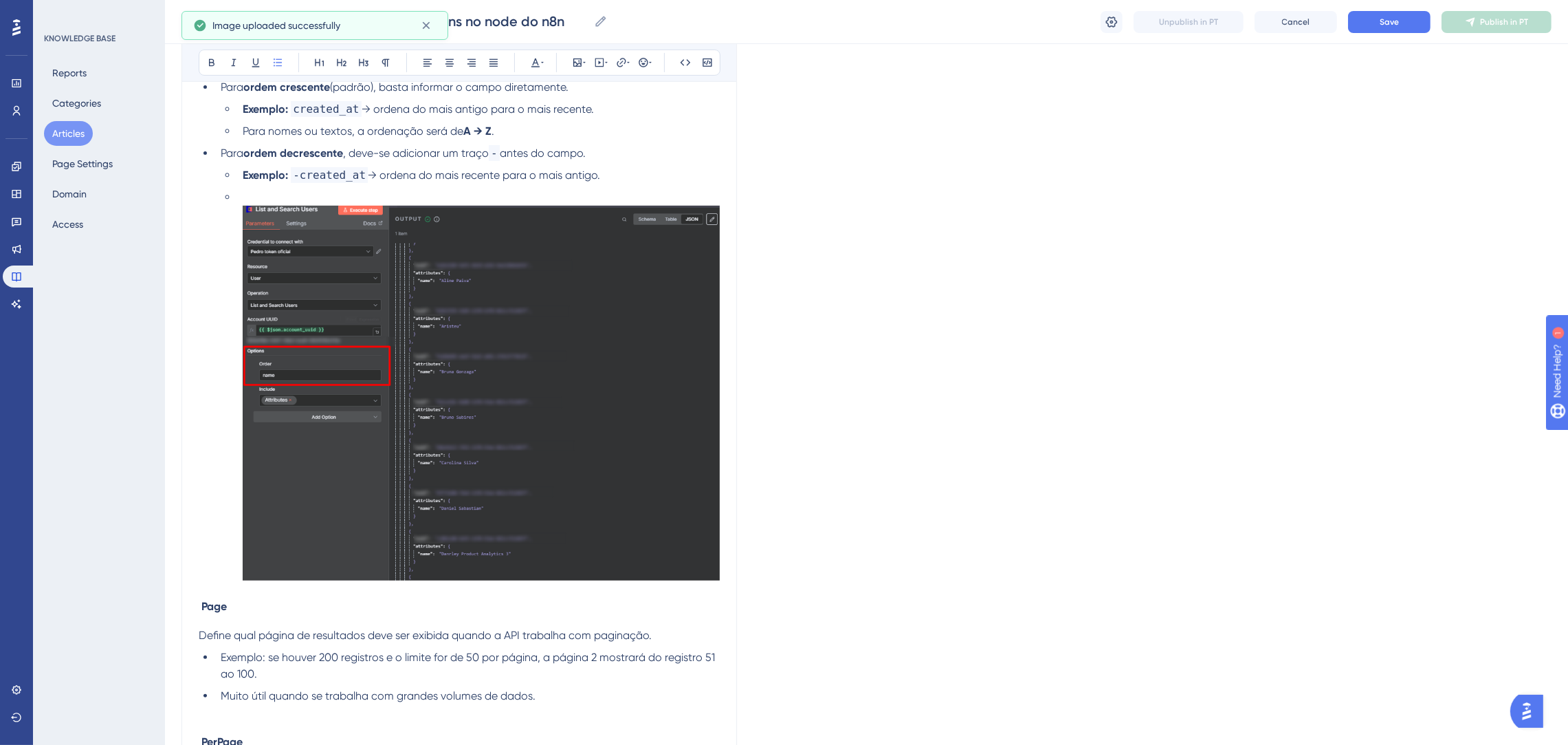
scroll to position [722, 0]
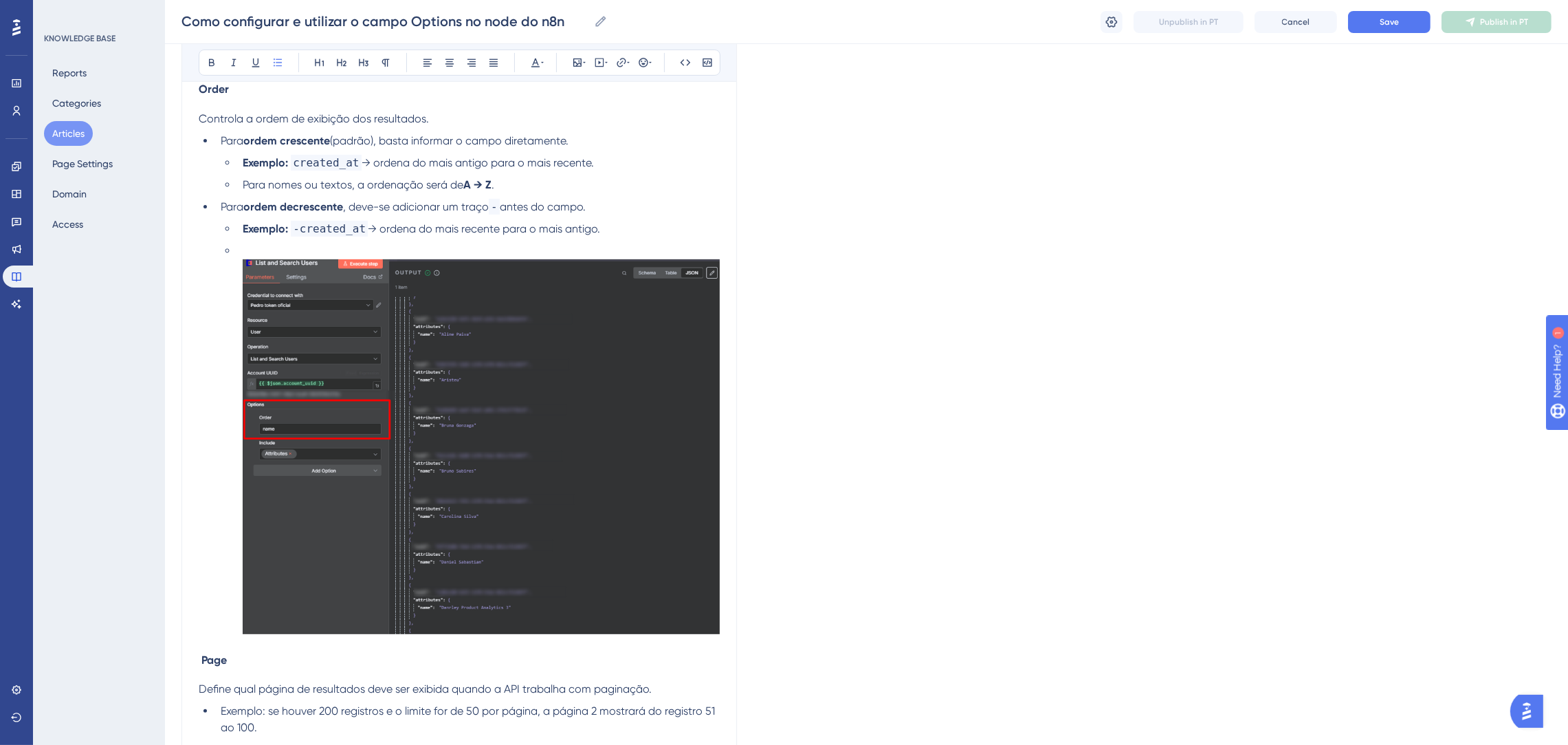
click at [237, 250] on li at bounding box center [478, 440] width 483 height 397
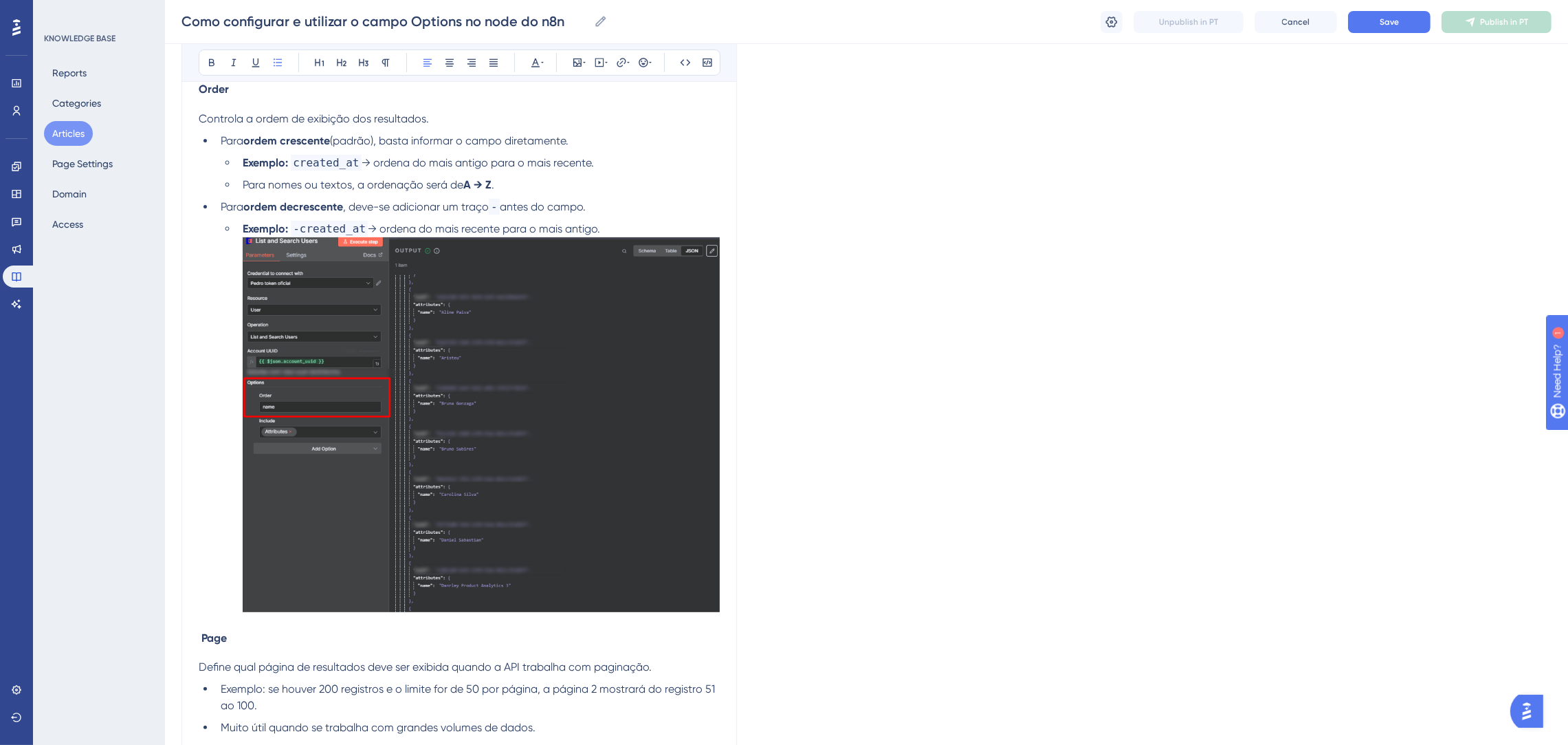
click at [604, 233] on li "Exemplo: -created_at → ordena do mais recente para o mais antigo." at bounding box center [478, 419] width 483 height 397
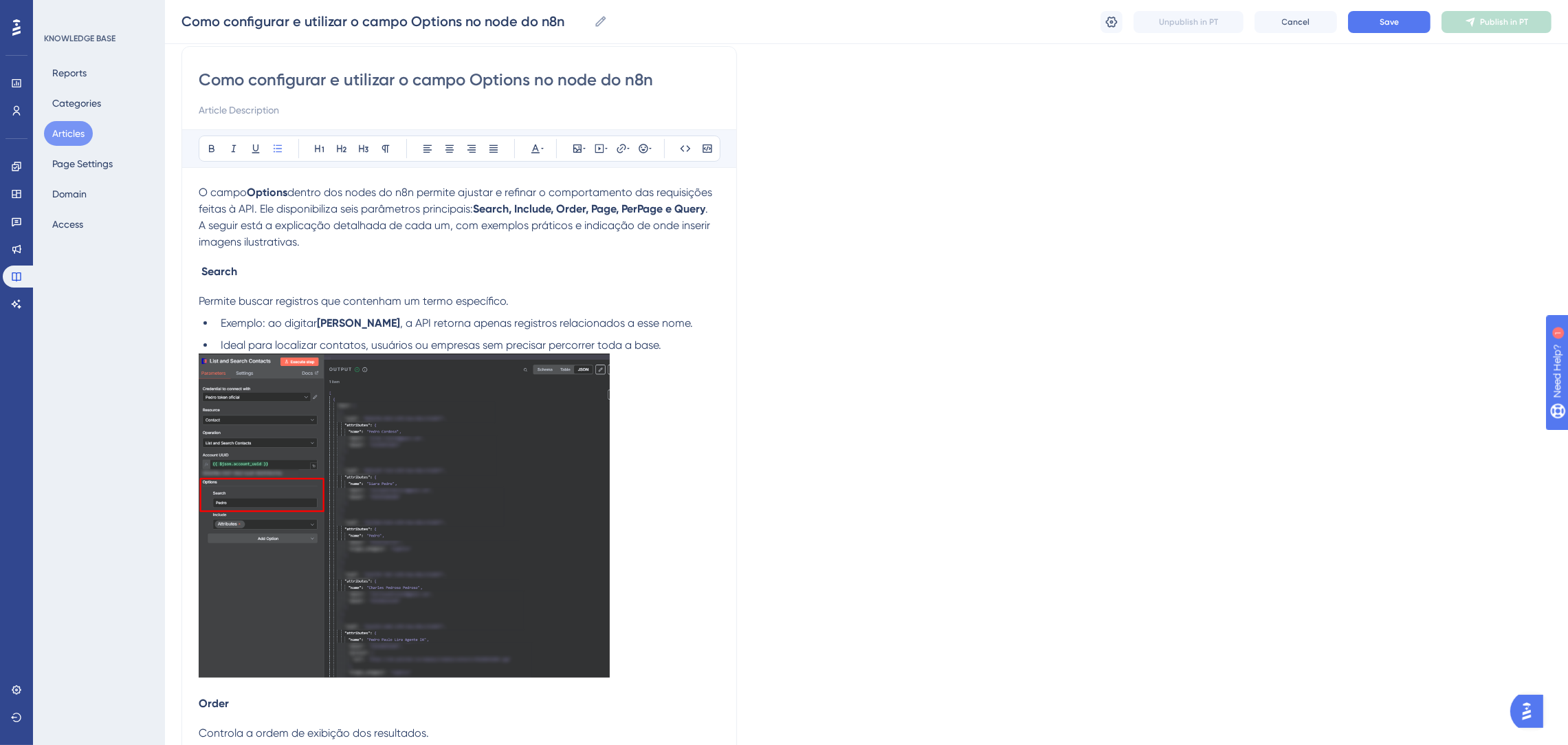
scroll to position [103, 0]
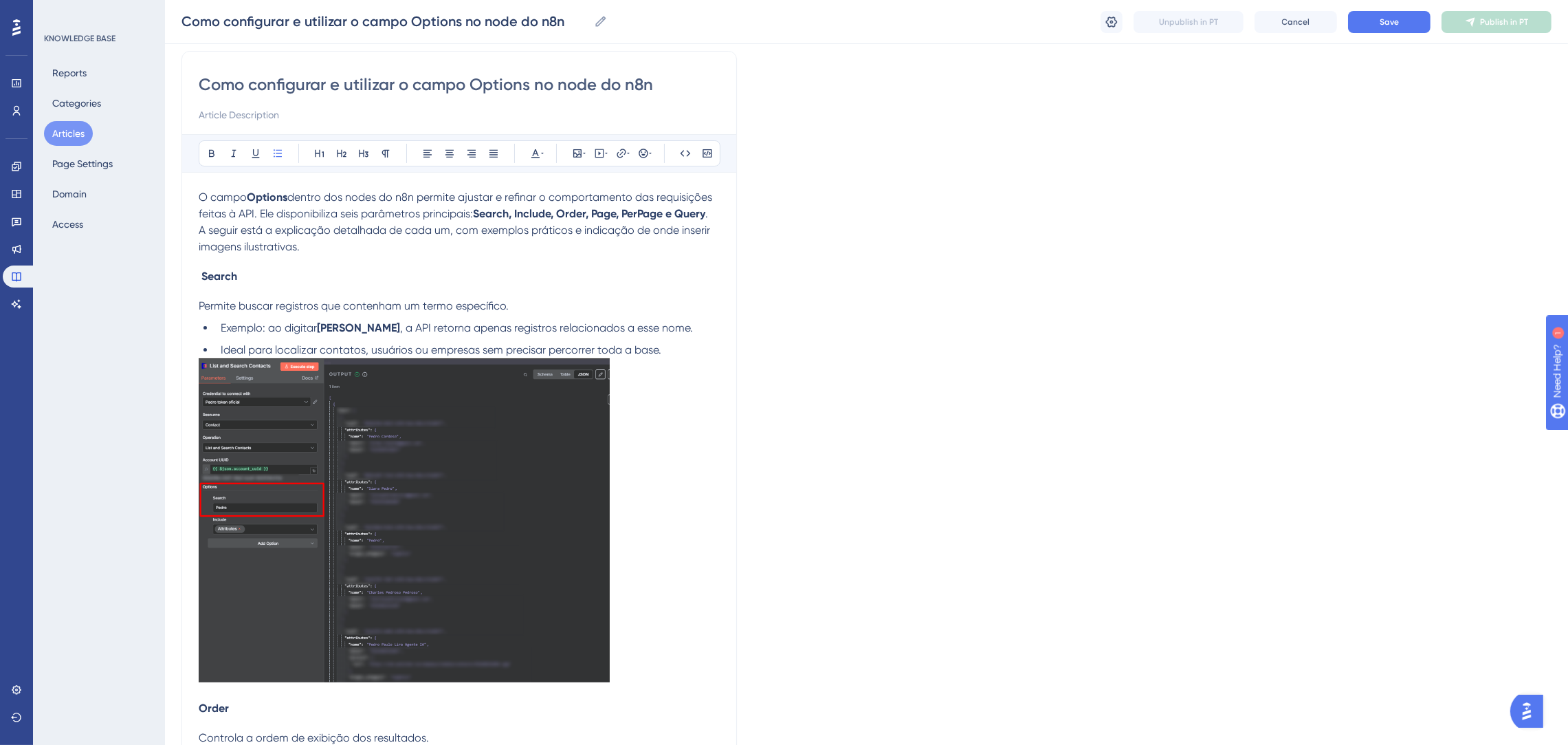
click at [678, 348] on li "Ideal para localizar contatos, usuários ou empresas sem precisar percorrer toda…" at bounding box center [467, 350] width 504 height 16
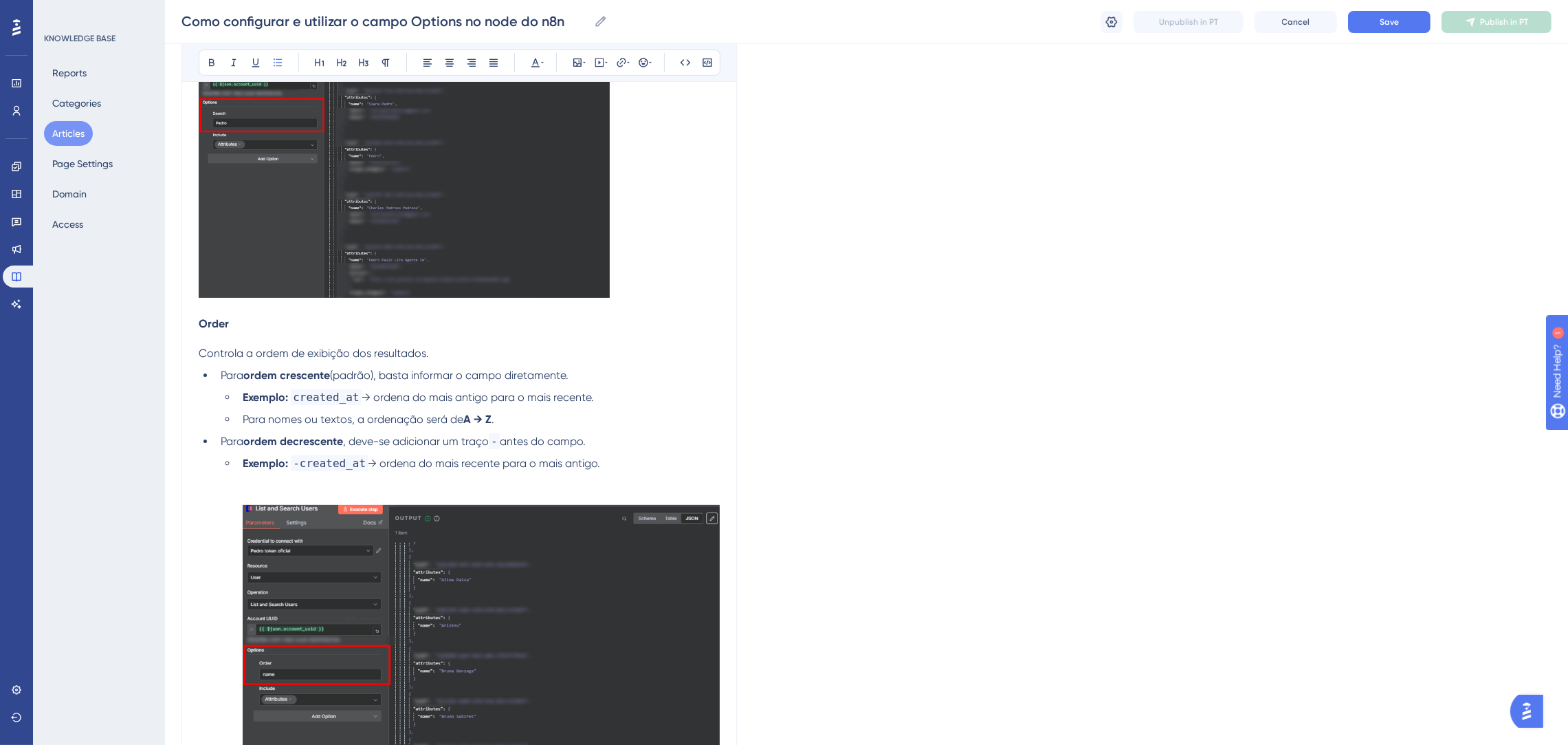
scroll to position [722, 0]
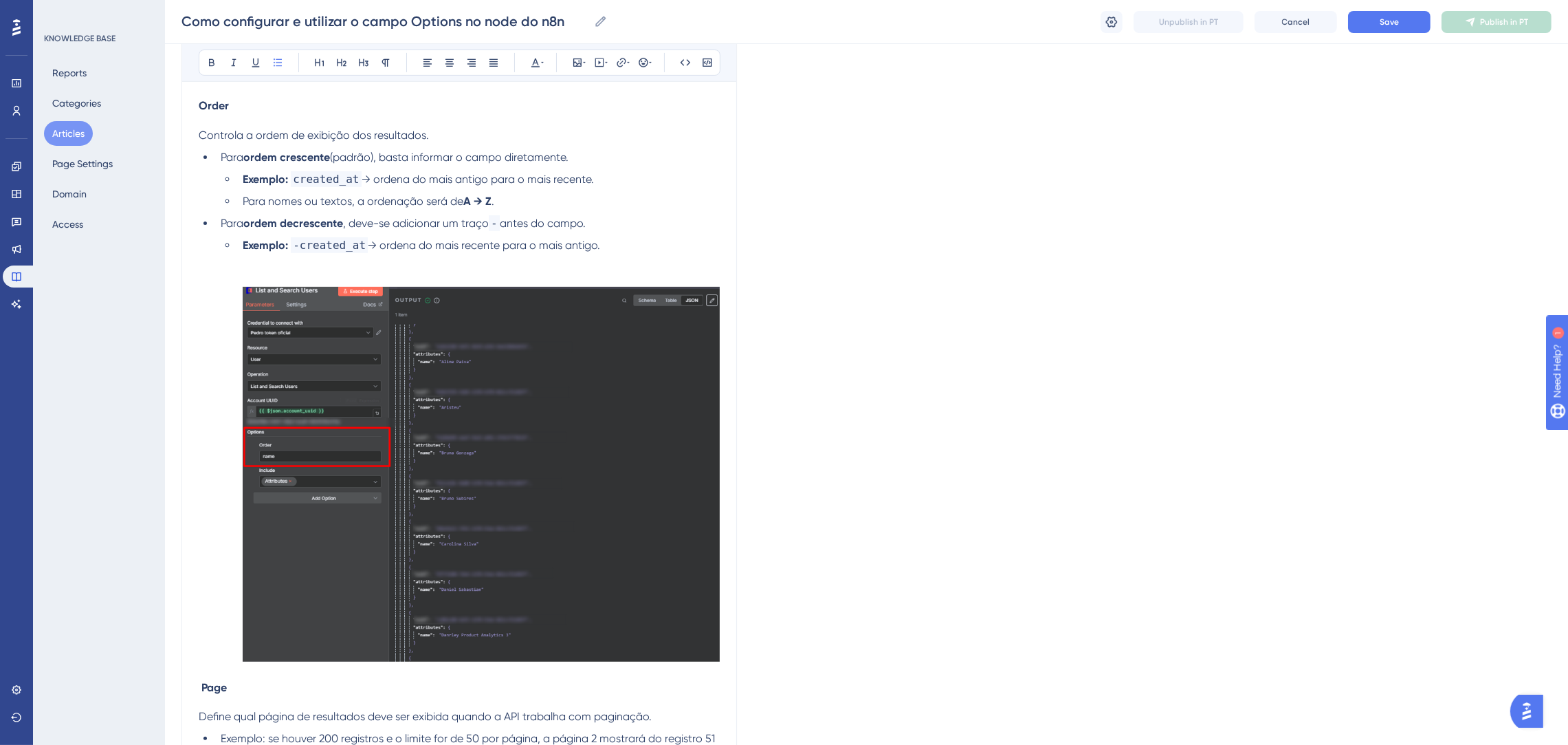
click at [226, 533] on ul "Exemplo: -created_at → ordena do mais recente para o mais antigo." at bounding box center [470, 451] width 499 height 429
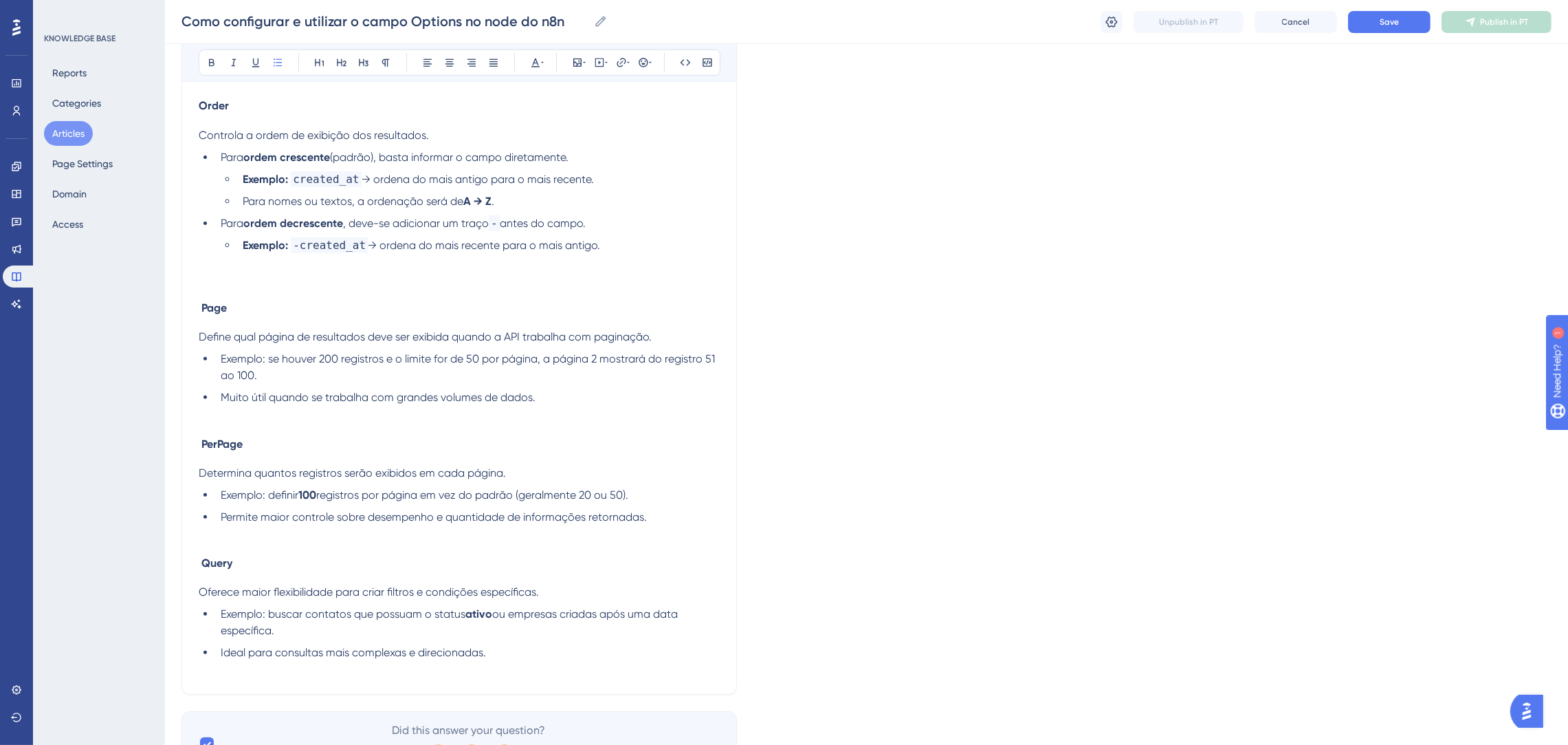
click at [393, 226] on span ", deve-se adicionar um traço" at bounding box center [415, 223] width 146 height 13
click at [352, 301] on div "O campo Options dentro dos nodes do n8n permite ajustar e refinar o comportamen…" at bounding box center [459, 124] width 521 height 1107
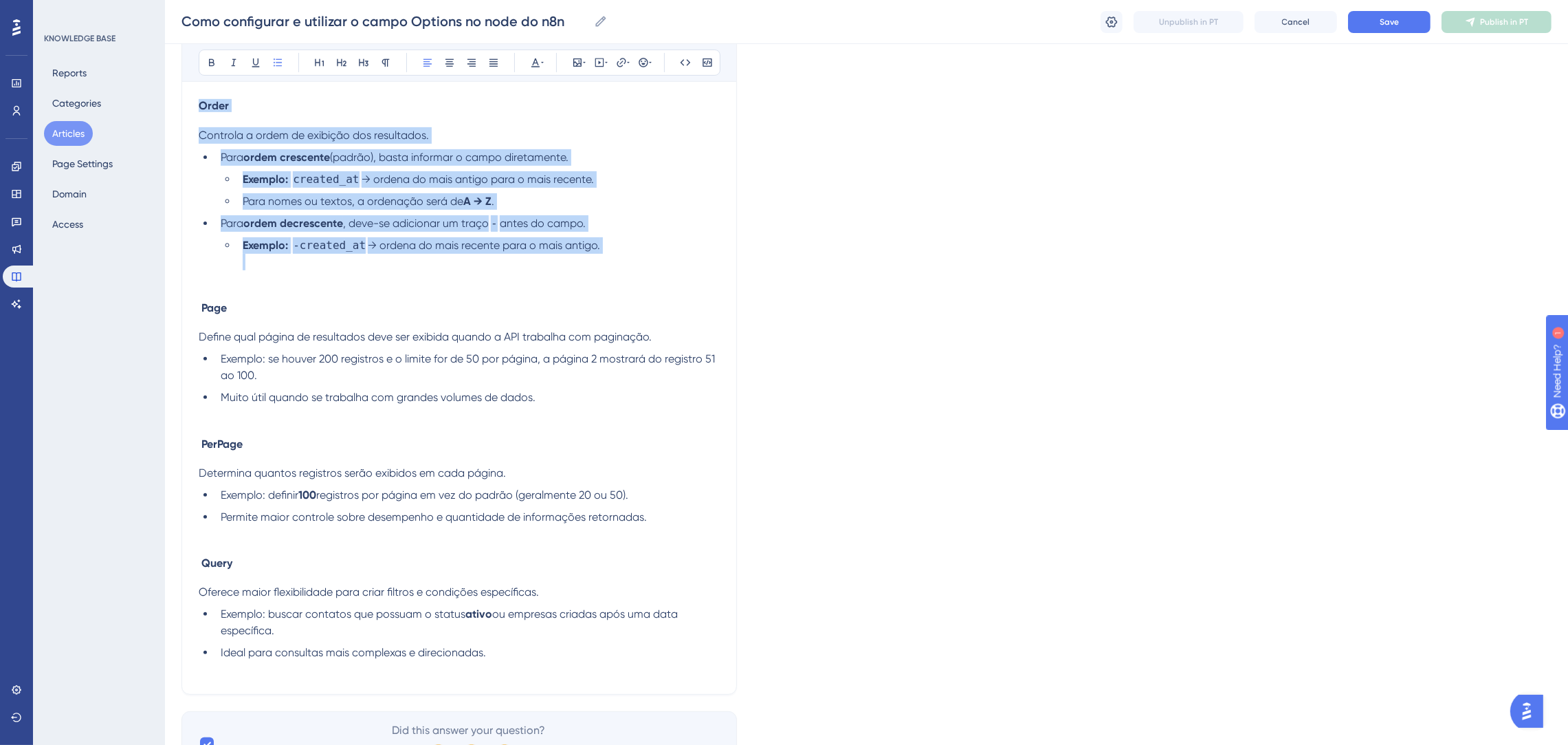
drag, startPoint x: 360, startPoint y: 278, endPoint x: 175, endPoint y: 86, distance: 266.6
click at [175, 86] on div "Performance Users Engagement Widgets Feedback Product Updates Knowledge Base AI…" at bounding box center [867, 38] width 1403 height 1521
click at [430, 64] on icon at bounding box center [427, 63] width 8 height 7
click at [489, 255] on li "Exemplo: -created_at → ordena do mais recente para o mais antigo." at bounding box center [478, 261] width 483 height 50
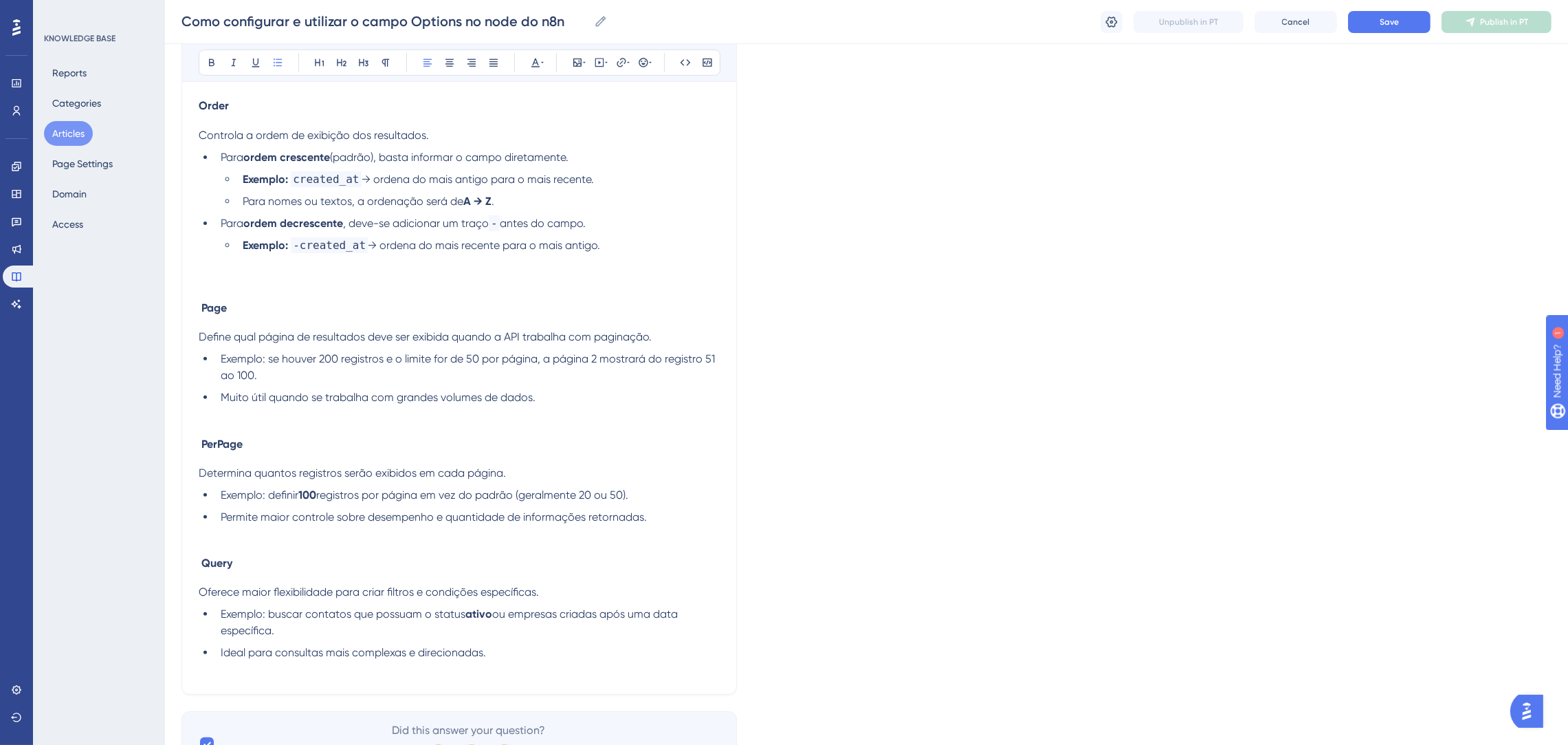
click at [270, 252] on strong "Exemplo:" at bounding box center [265, 245] width 46 height 13
click at [450, 139] on p "Controla a ordem de exibição dos resultados." at bounding box center [459, 135] width 521 height 16
click at [636, 249] on li "Exemplo: -created_at → ordena do mais recente para o mais antigo." at bounding box center [478, 261] width 483 height 50
click at [218, 282] on li "Exemplo: -created_at → ordena do mais recente para o mais antigo." at bounding box center [467, 261] width 504 height 50
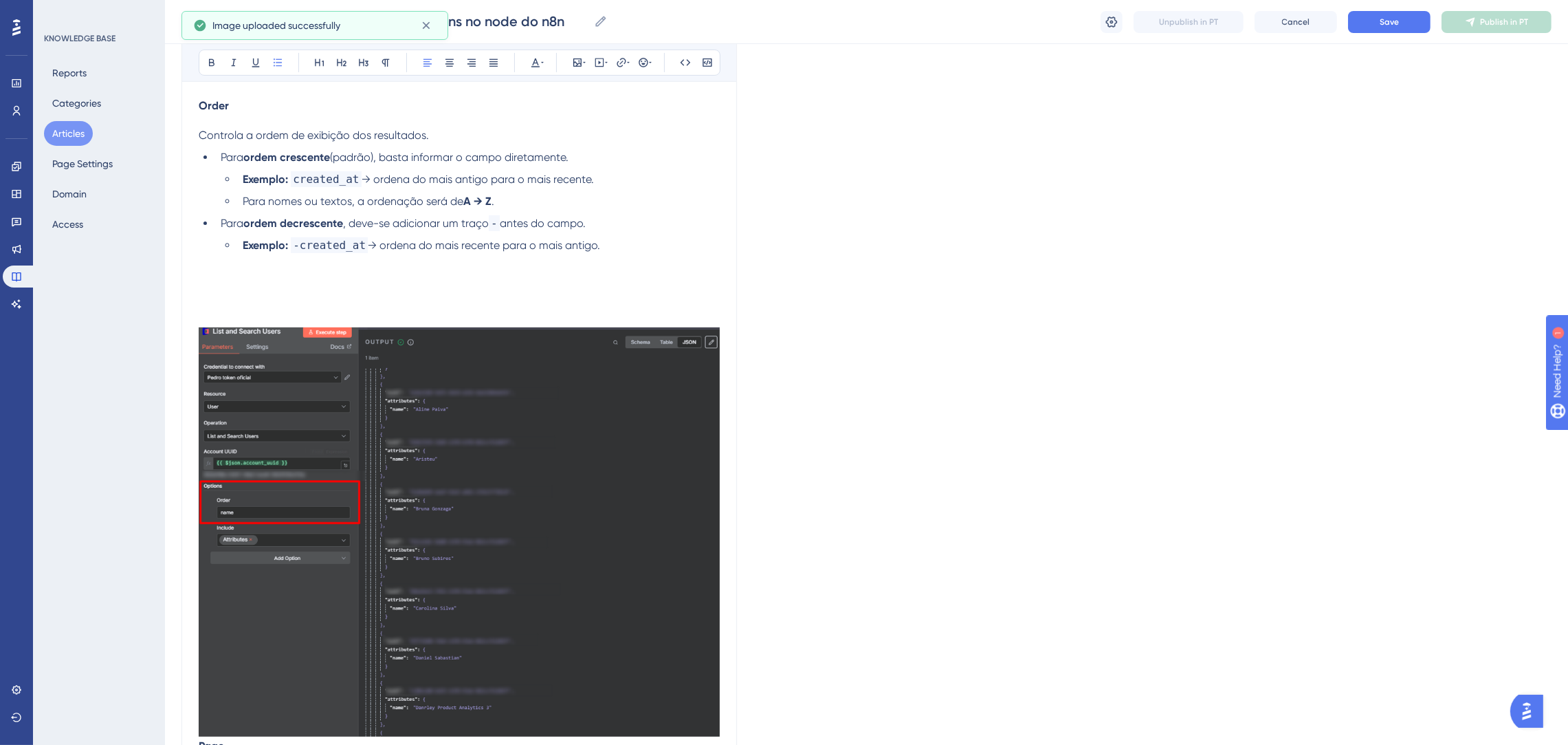
click at [216, 305] on h4 "Page" at bounding box center [459, 527] width 521 height 451
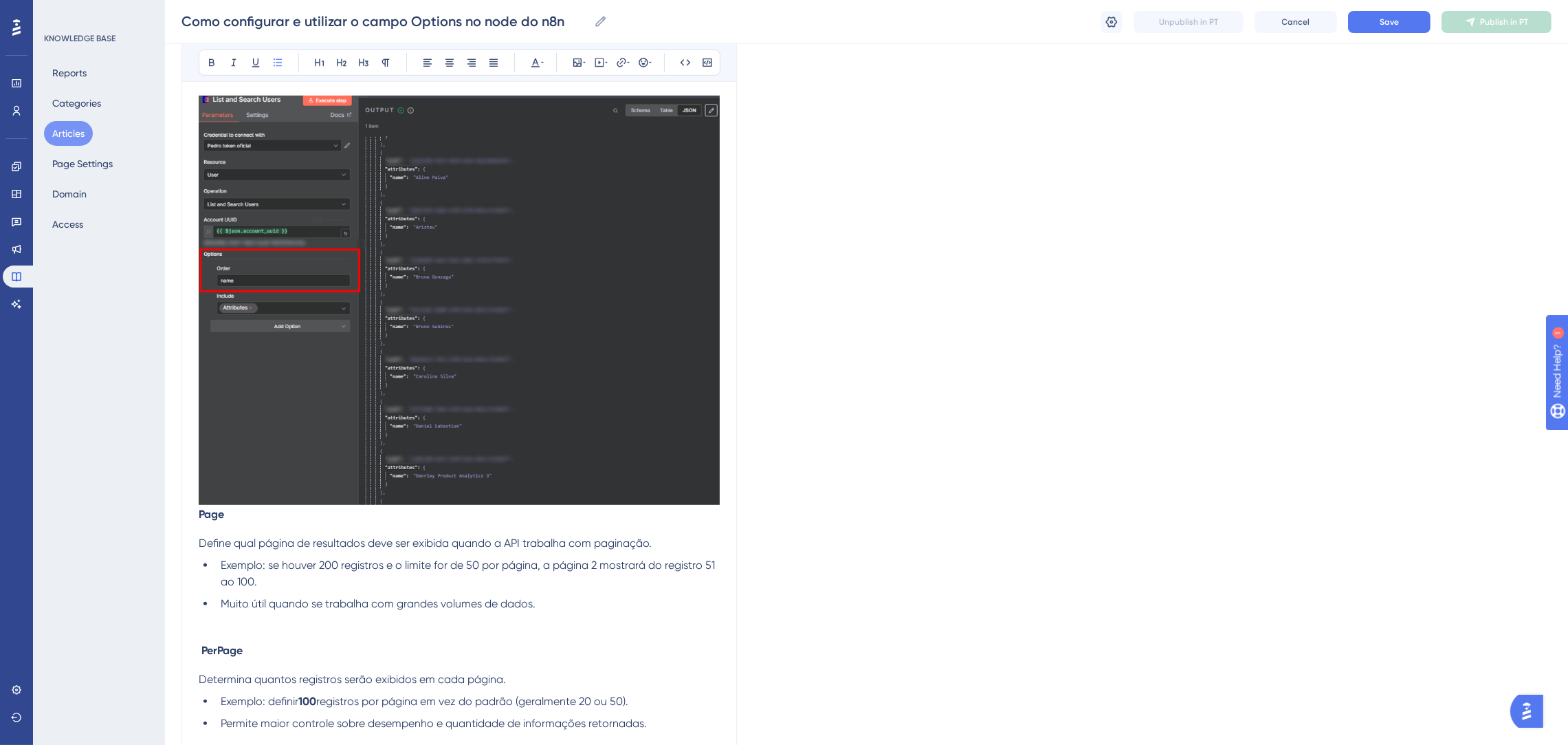
scroll to position [1238, 0]
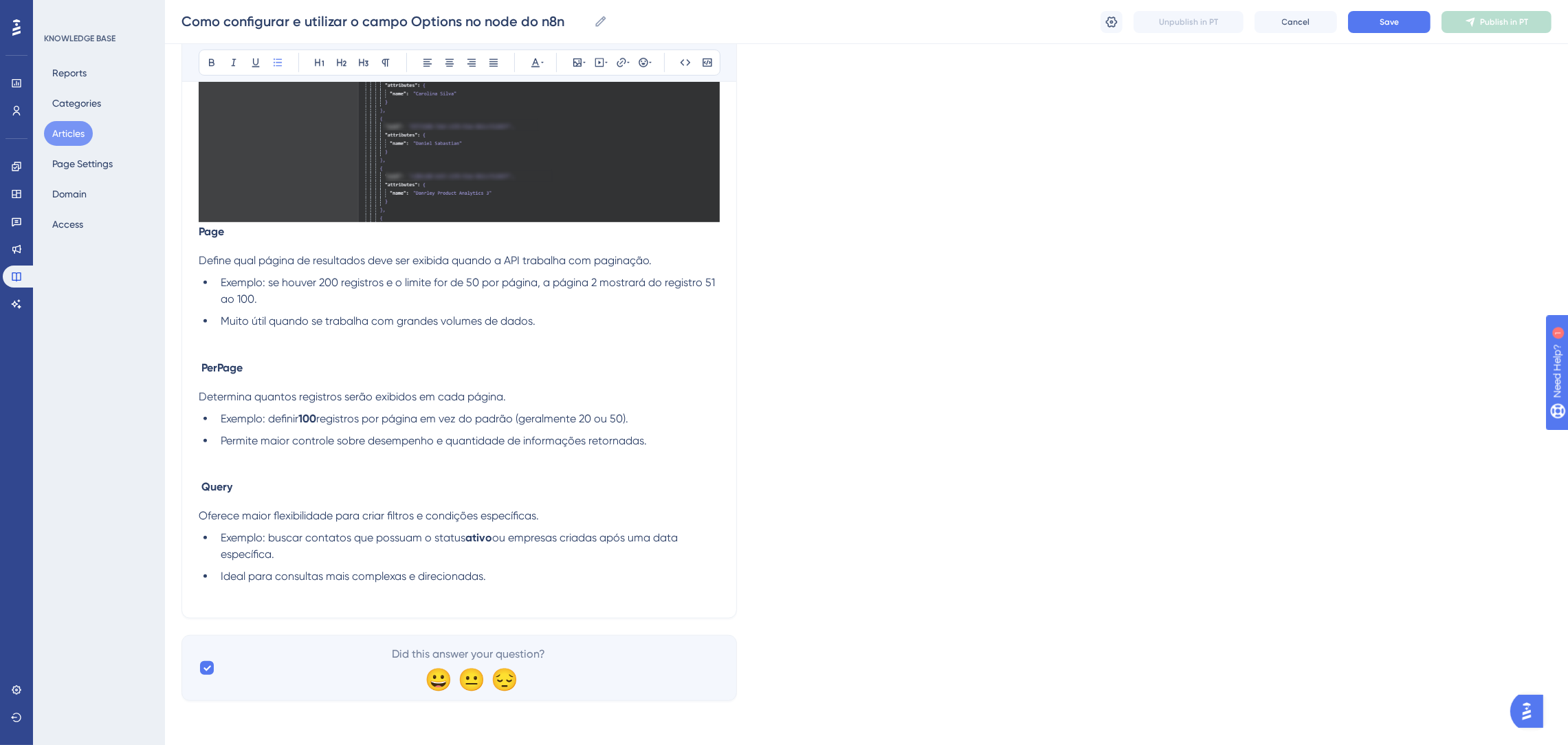
click at [201, 235] on strong "Page" at bounding box center [211, 231] width 25 height 13
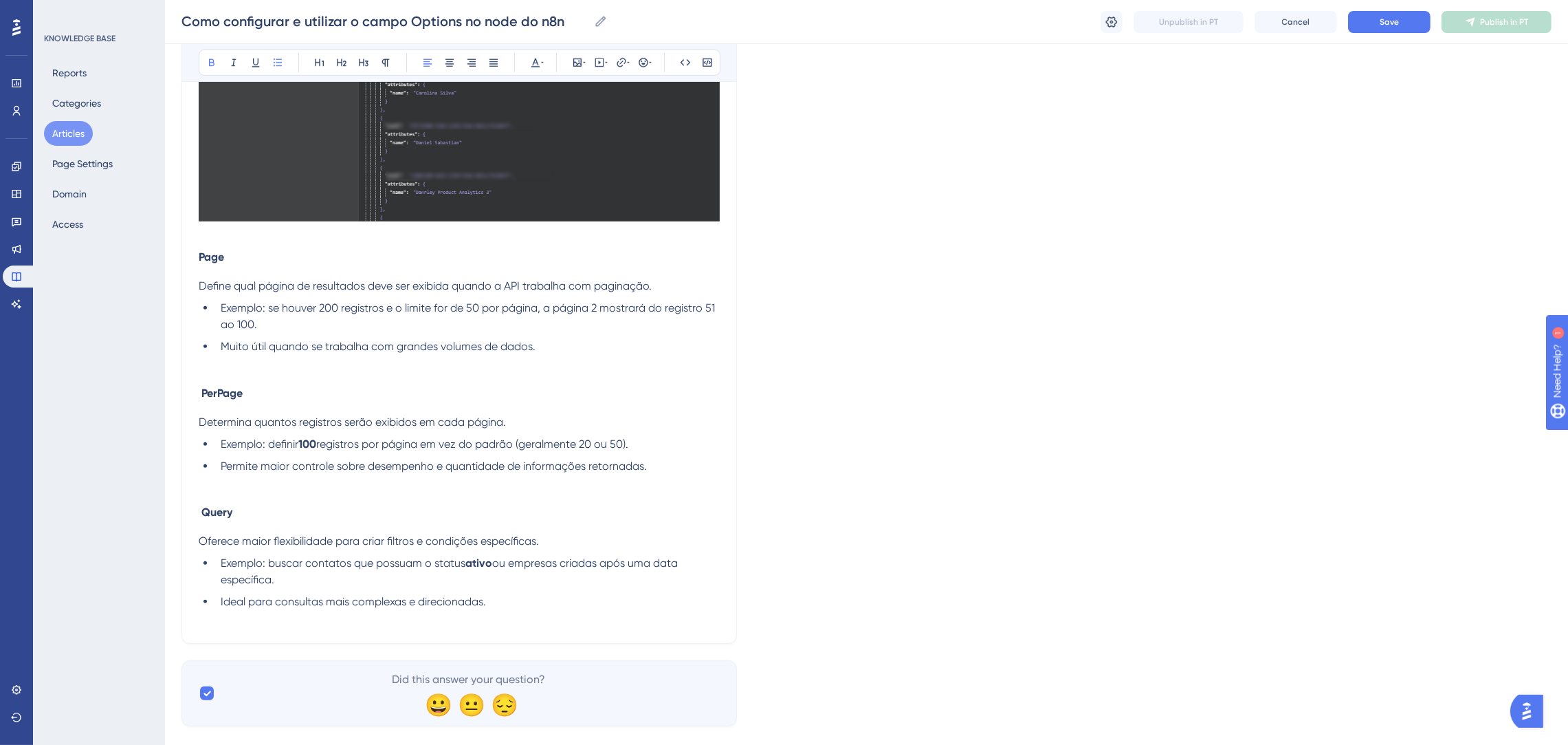
click at [326, 287] on span "Define qual página de resultados deve ser exibida quando a API trabalha com pag…" at bounding box center [425, 286] width 453 height 13
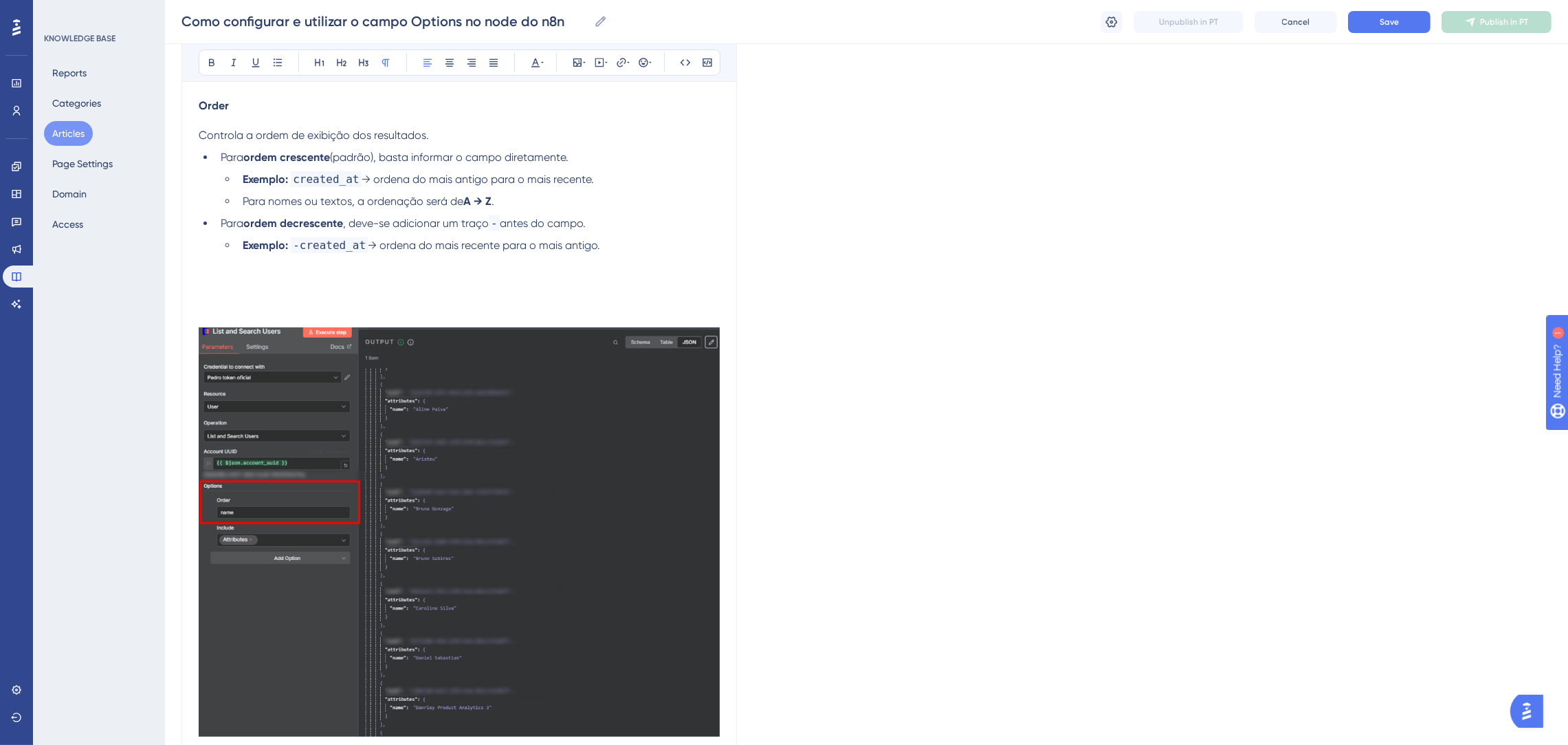
click at [352, 280] on li "Exemplo: -created_at → ordena do mais recente para o mais antigo." at bounding box center [478, 261] width 483 height 50
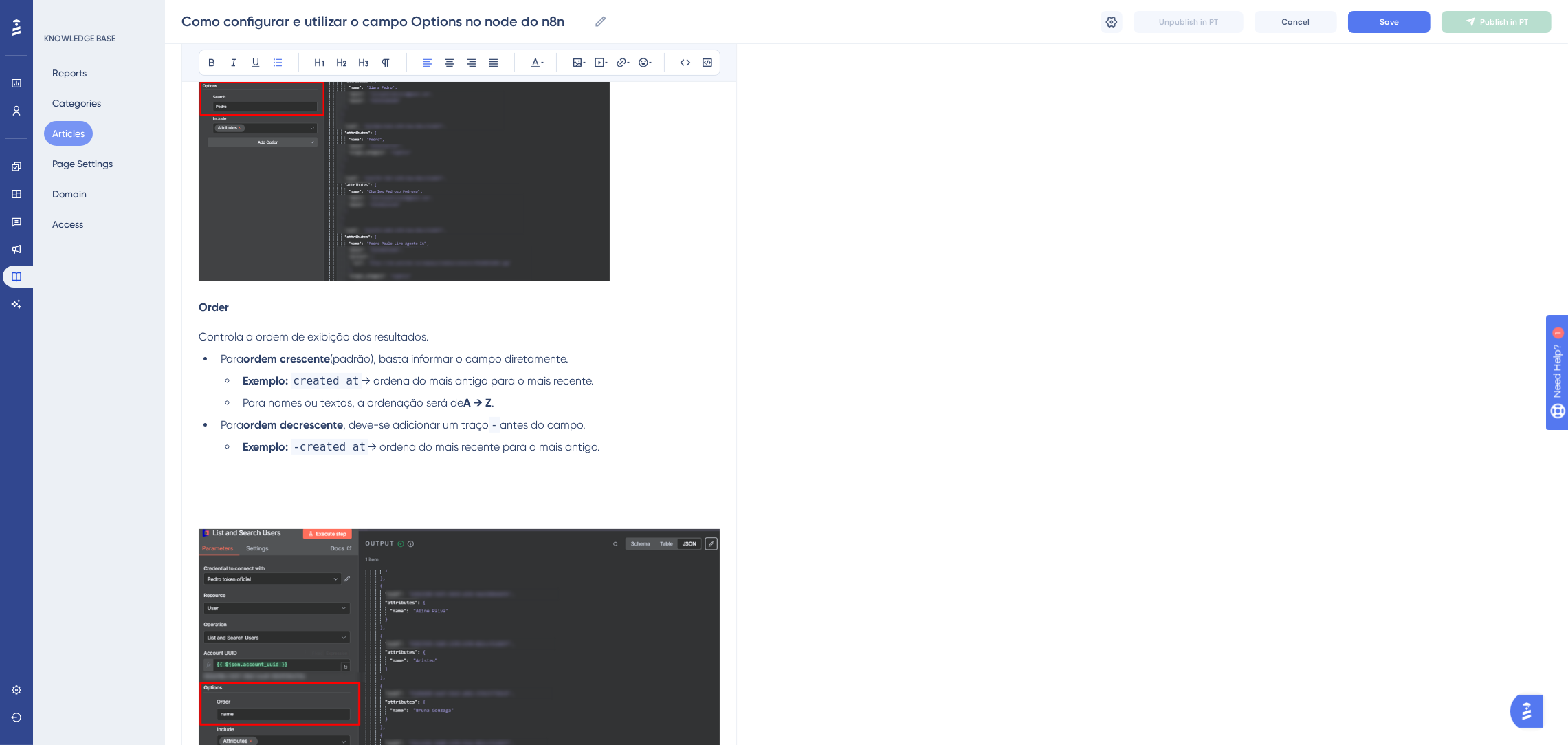
scroll to position [309, 0]
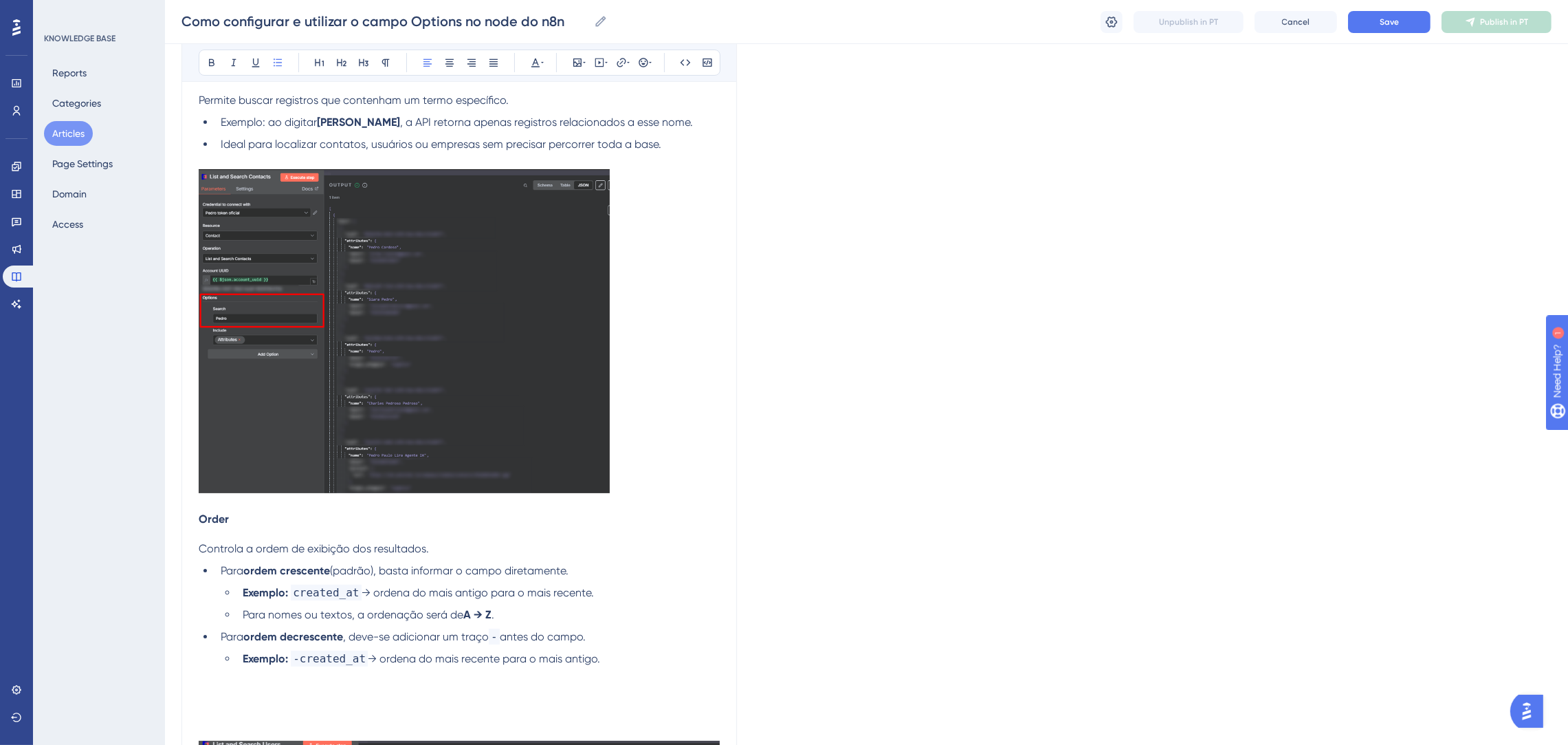
click at [518, 612] on li "Para nomes ou textos, a ordenação será de A → Z ." at bounding box center [478, 615] width 483 height 16
click at [494, 613] on span ".(conforme a imagem)" at bounding box center [547, 615] width 111 height 13
click at [624, 606] on ul "Exemplo: created_at → ordena do mais antigo para o mais recente. Para nomes ou …" at bounding box center [470, 603] width 499 height 38
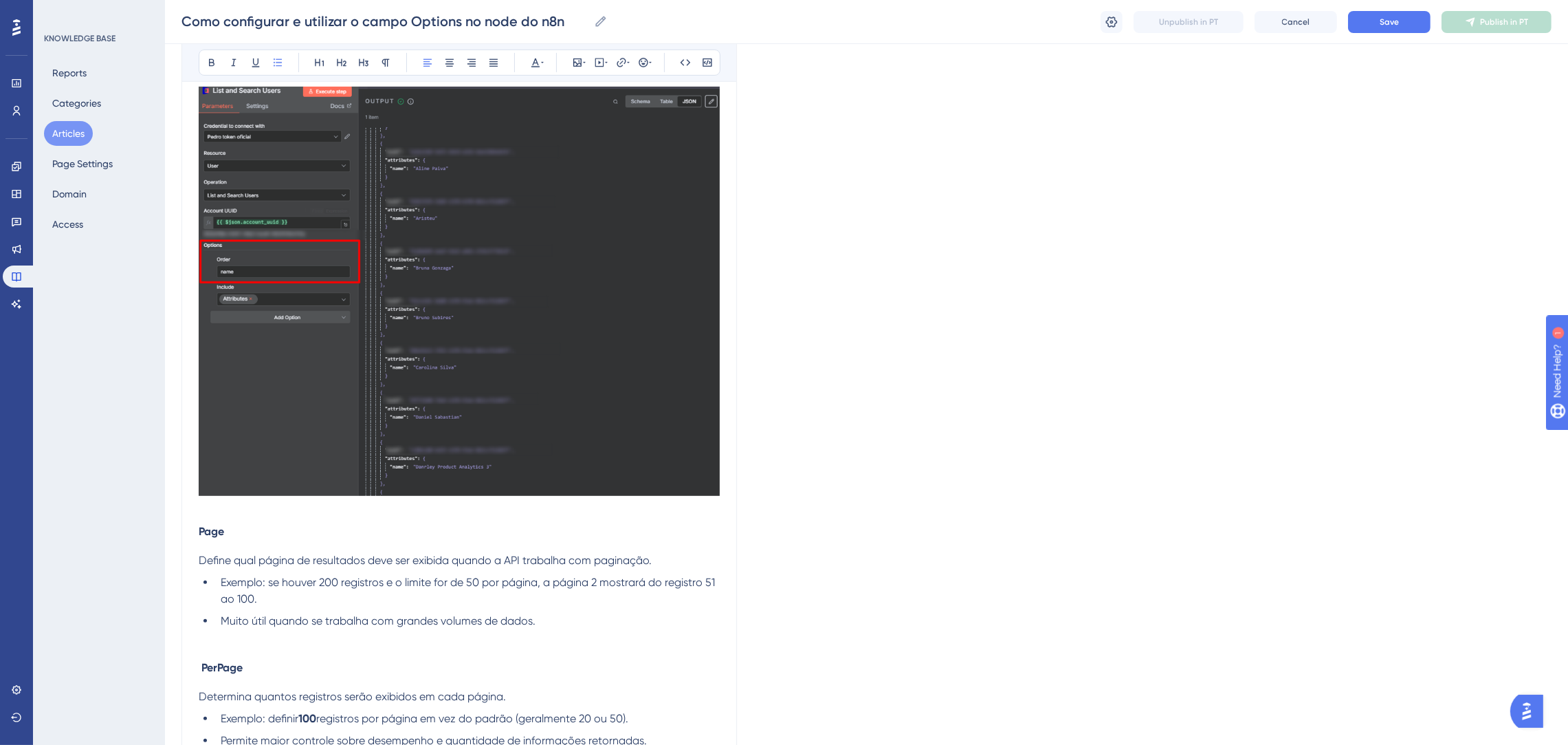
scroll to position [1238, 0]
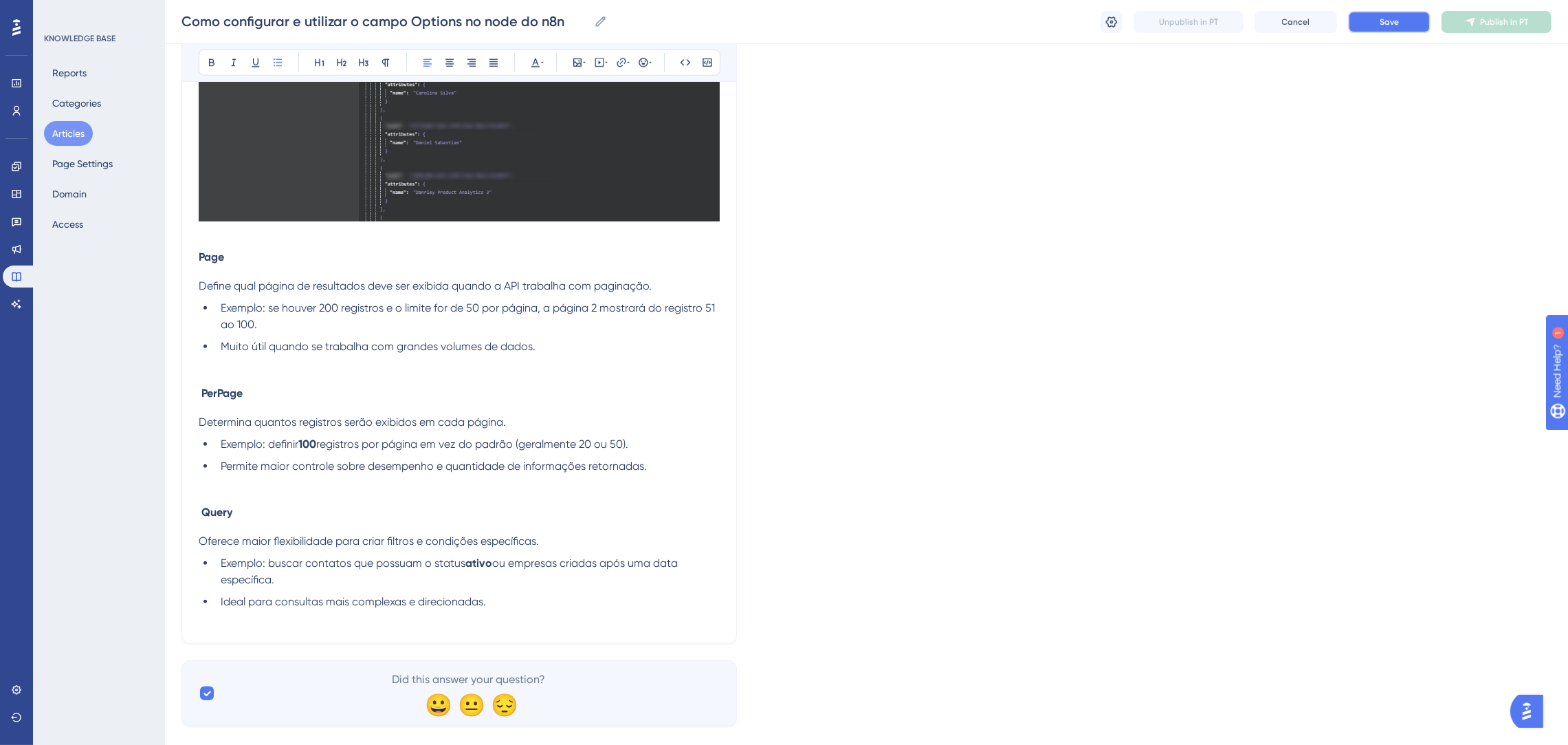
click at [1409, 26] on button "Save" at bounding box center [1388, 22] width 82 height 22
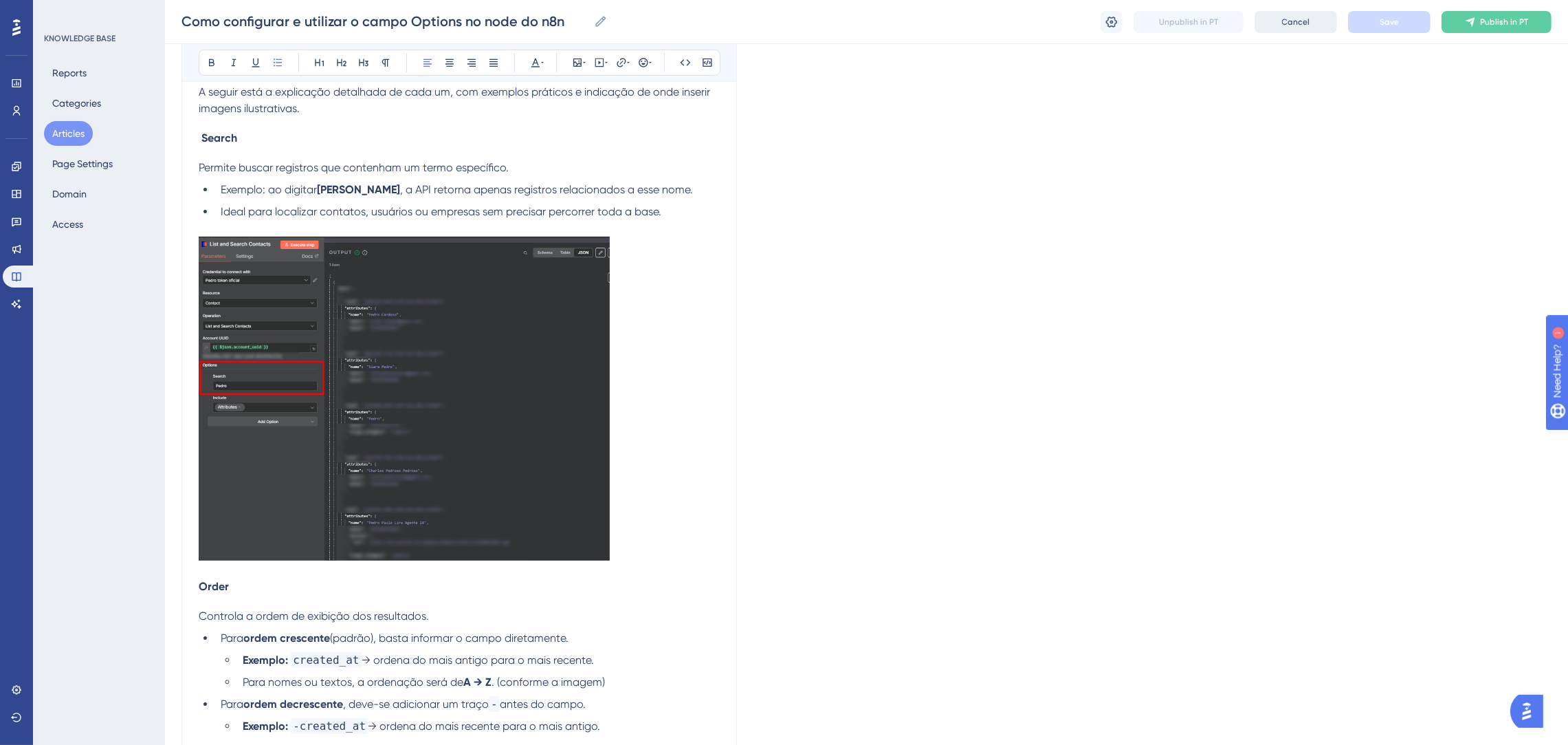
scroll to position [206, 0]
